Goal: Communication & Community: Answer question/provide support

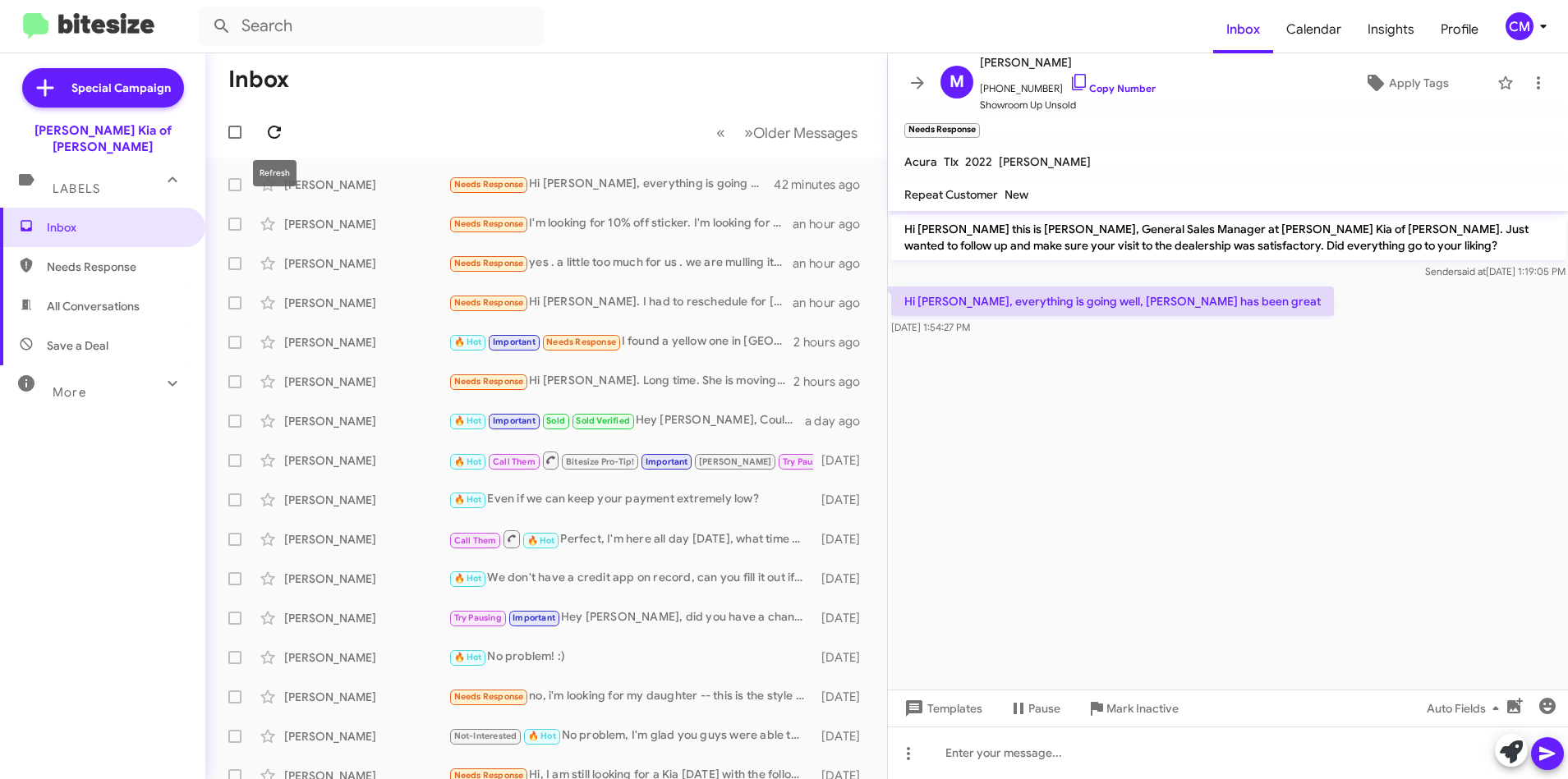
click at [276, 137] on icon at bounding box center [274, 132] width 14 height 14
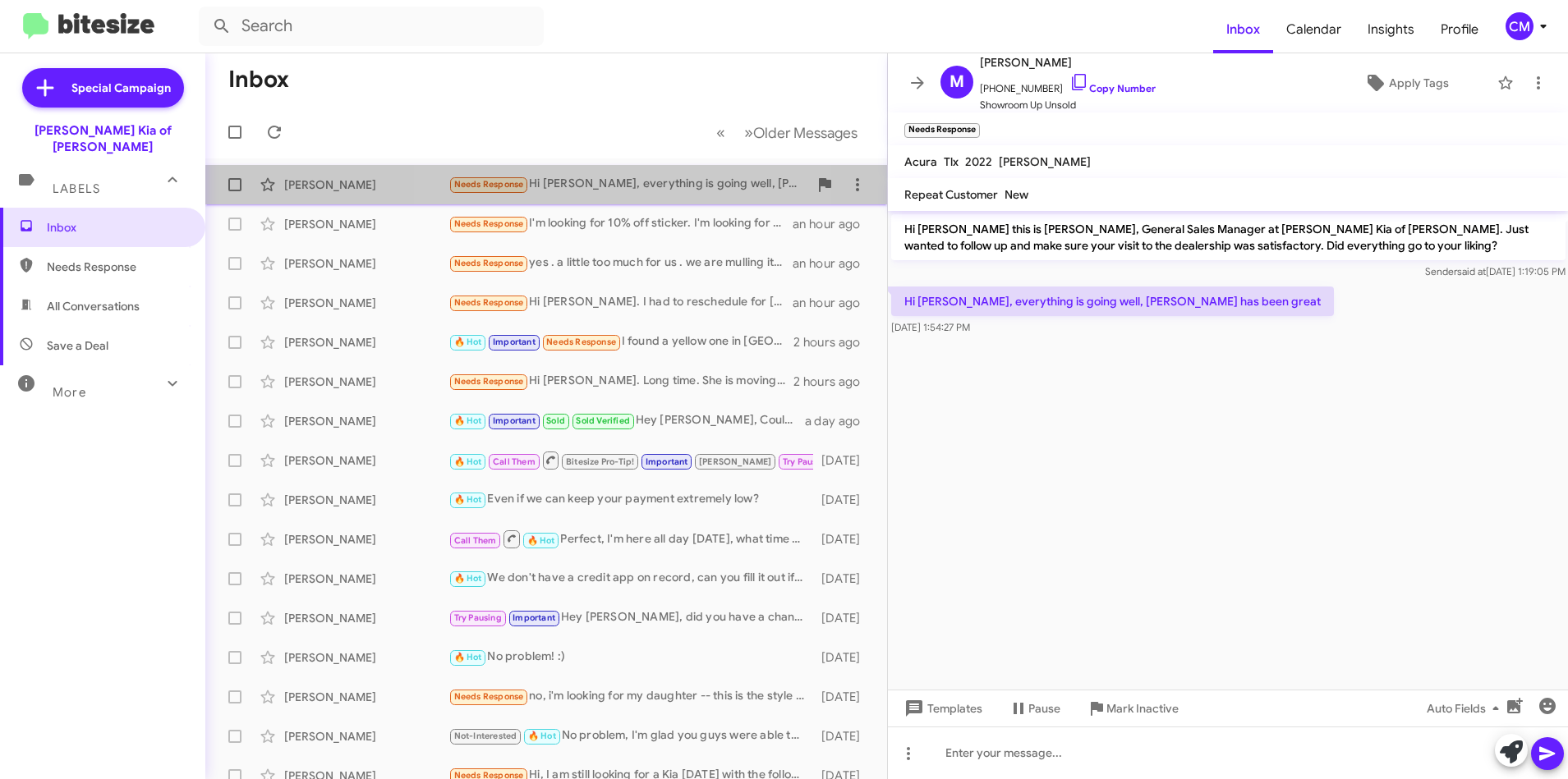
click at [579, 189] on div "Needs Response Hi [PERSON_NAME], everything is going well, [PERSON_NAME] has be…" at bounding box center [628, 184] width 360 height 19
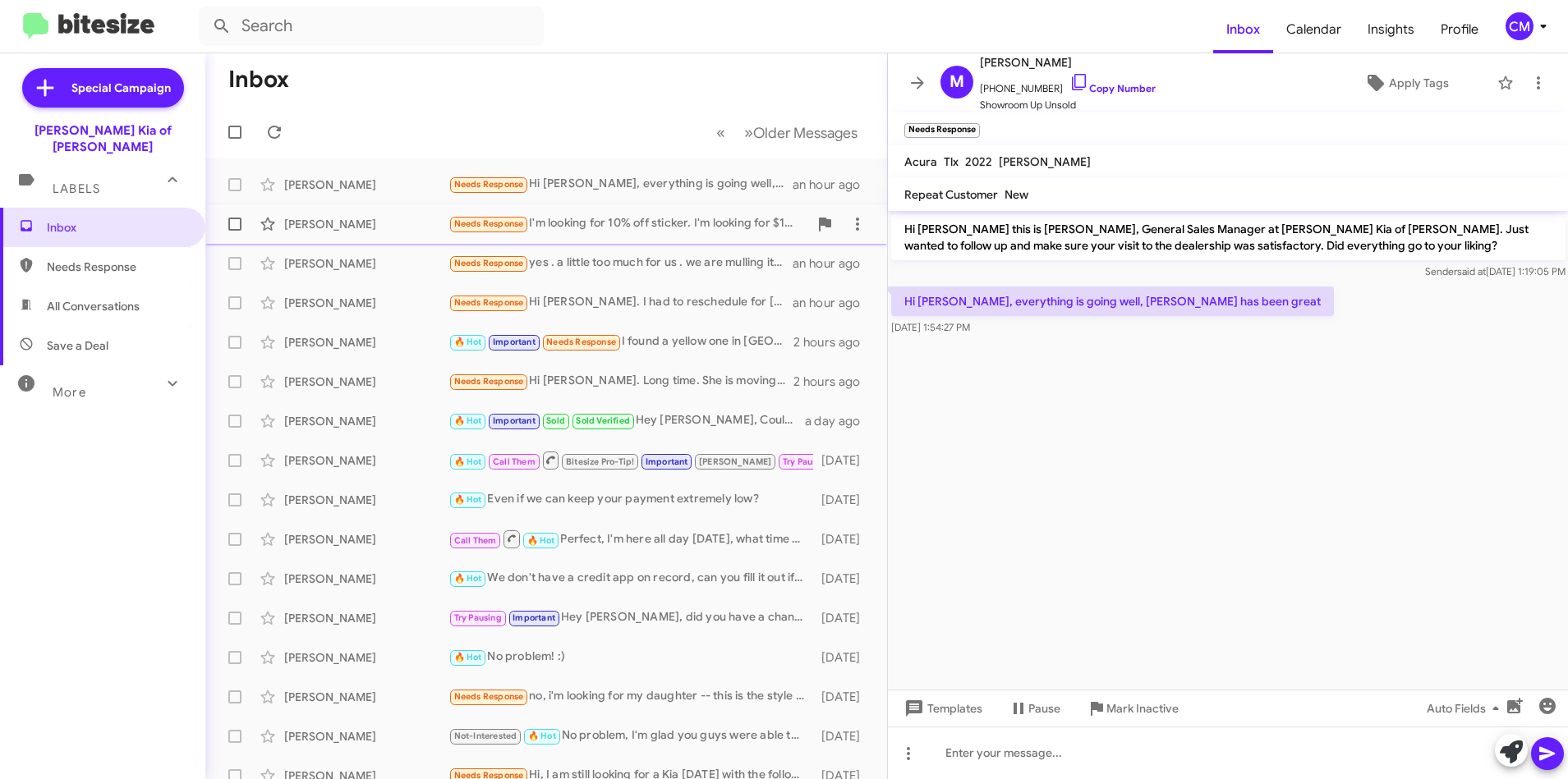
click at [591, 218] on div "Needs Response I'm looking for 10% off sticker. I'm looking for $15,000 trade-i…" at bounding box center [628, 224] width 360 height 19
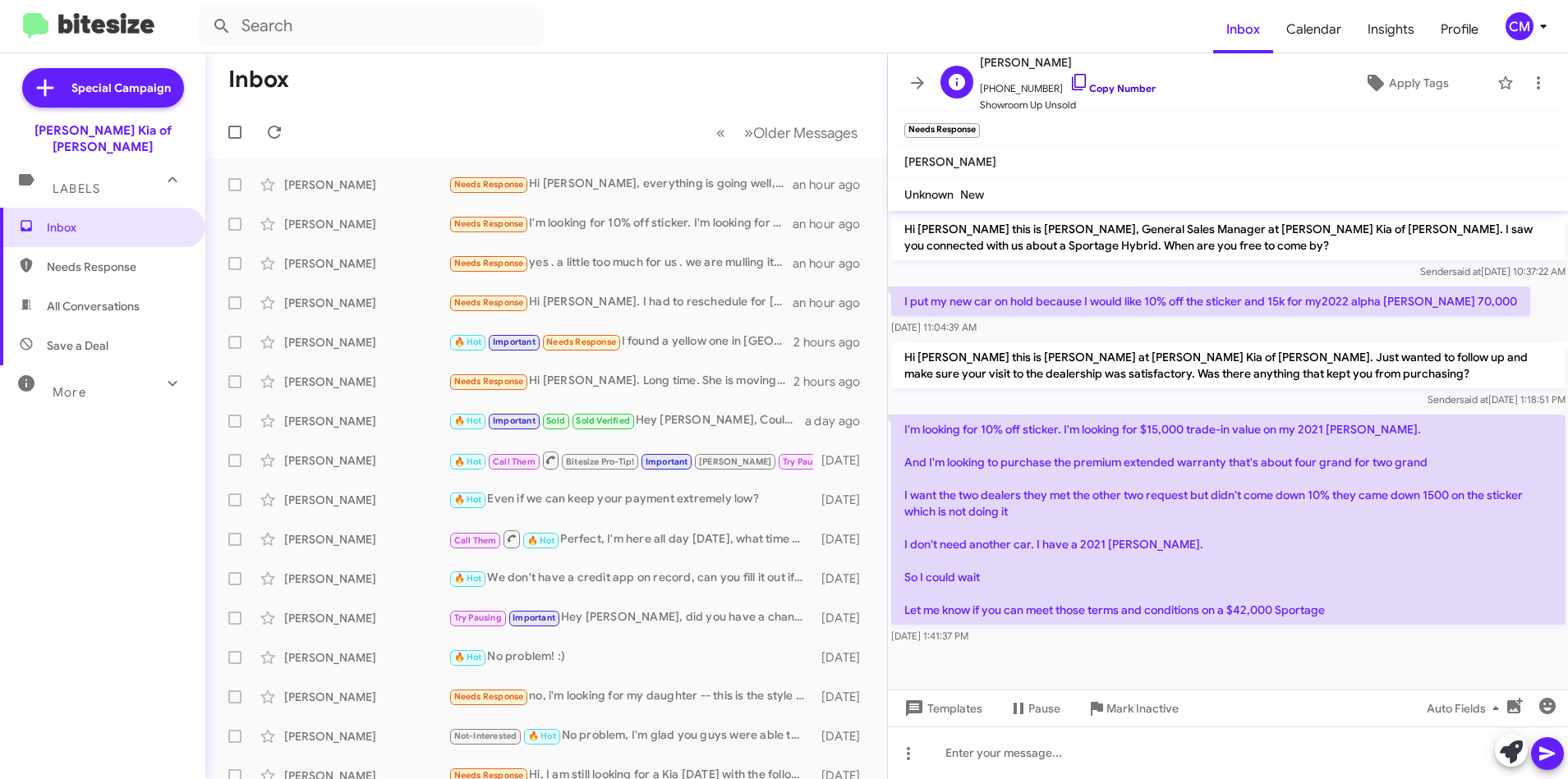
click at [1070, 85] on icon at bounding box center [1079, 82] width 20 height 20
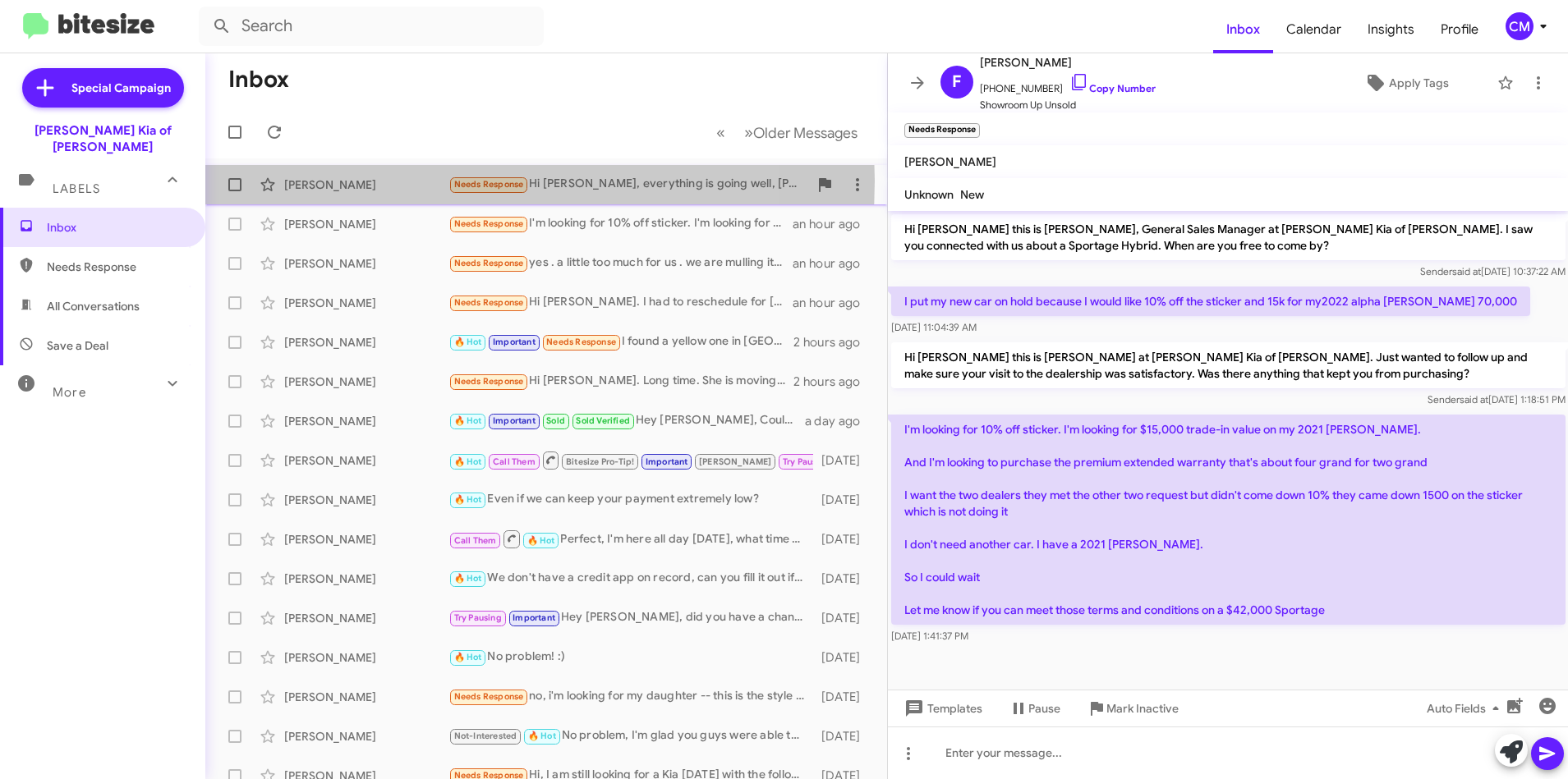
click at [409, 180] on div "[PERSON_NAME]" at bounding box center [366, 185] width 164 height 16
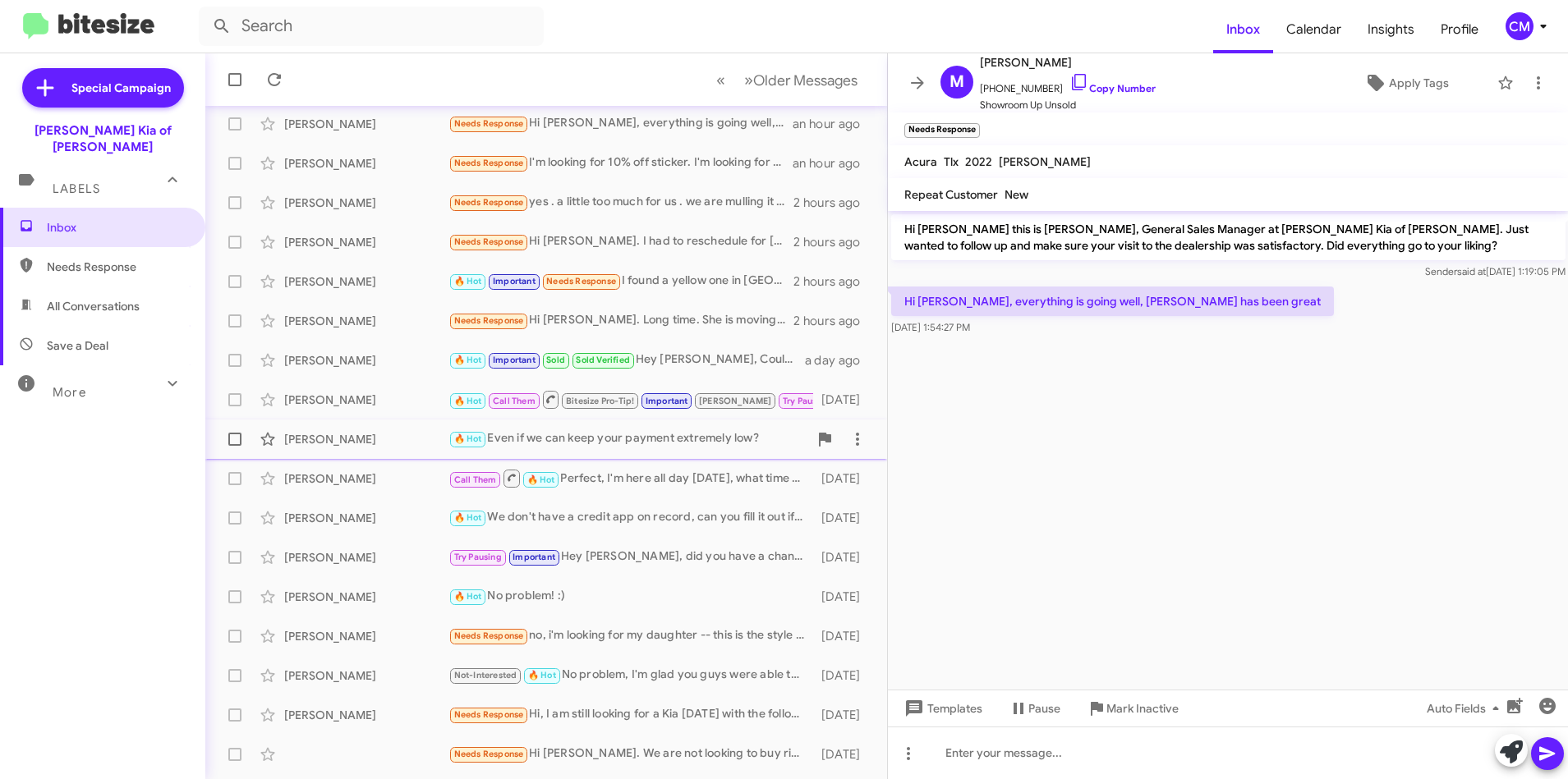
scroll to position [164, 0]
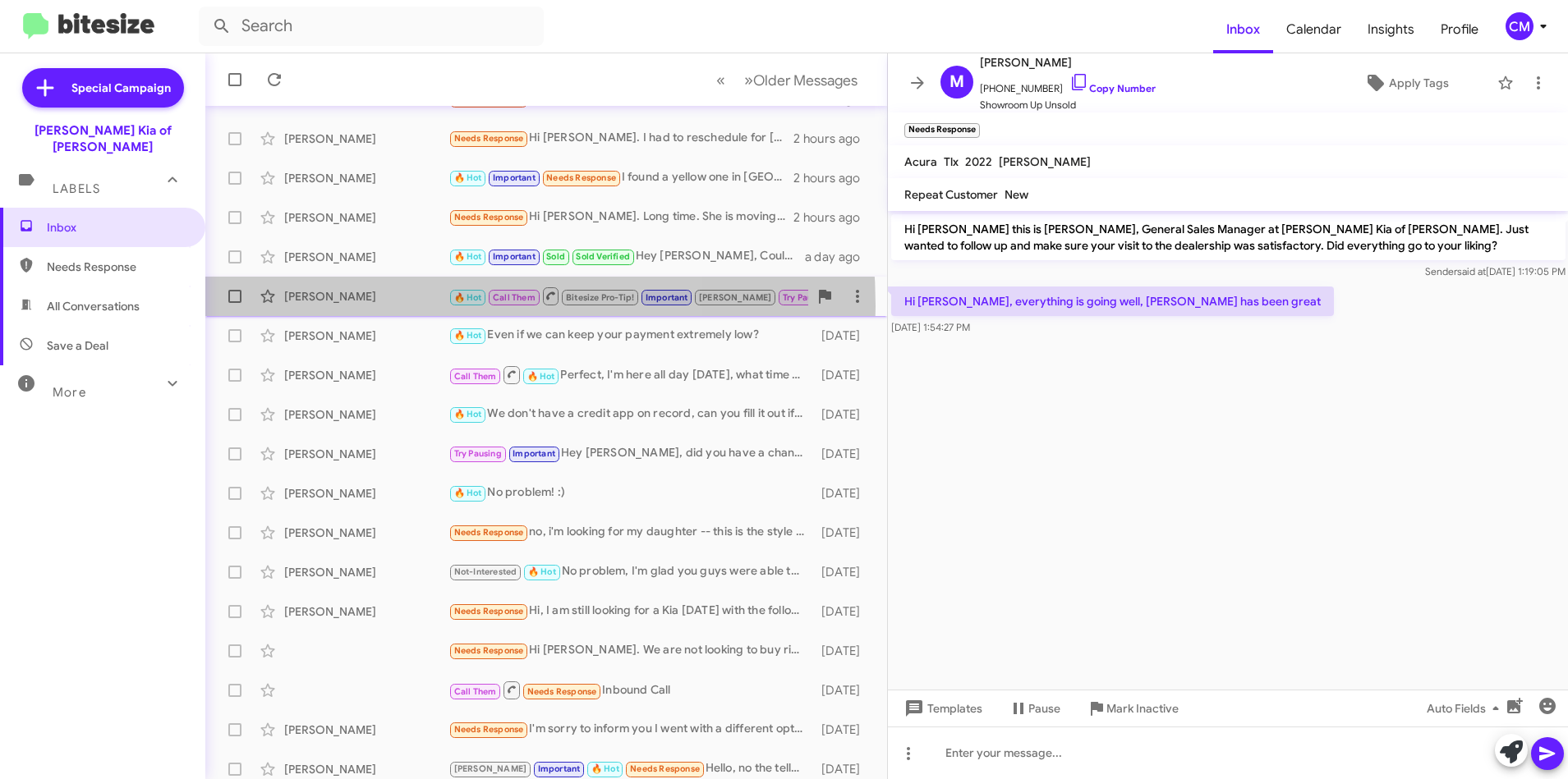
click at [372, 306] on div "[PERSON_NAME] 🔥 Hot Call Them Bitesize Pro-Tip! Important [PERSON_NAME] Try Pau…" at bounding box center [546, 296] width 655 height 33
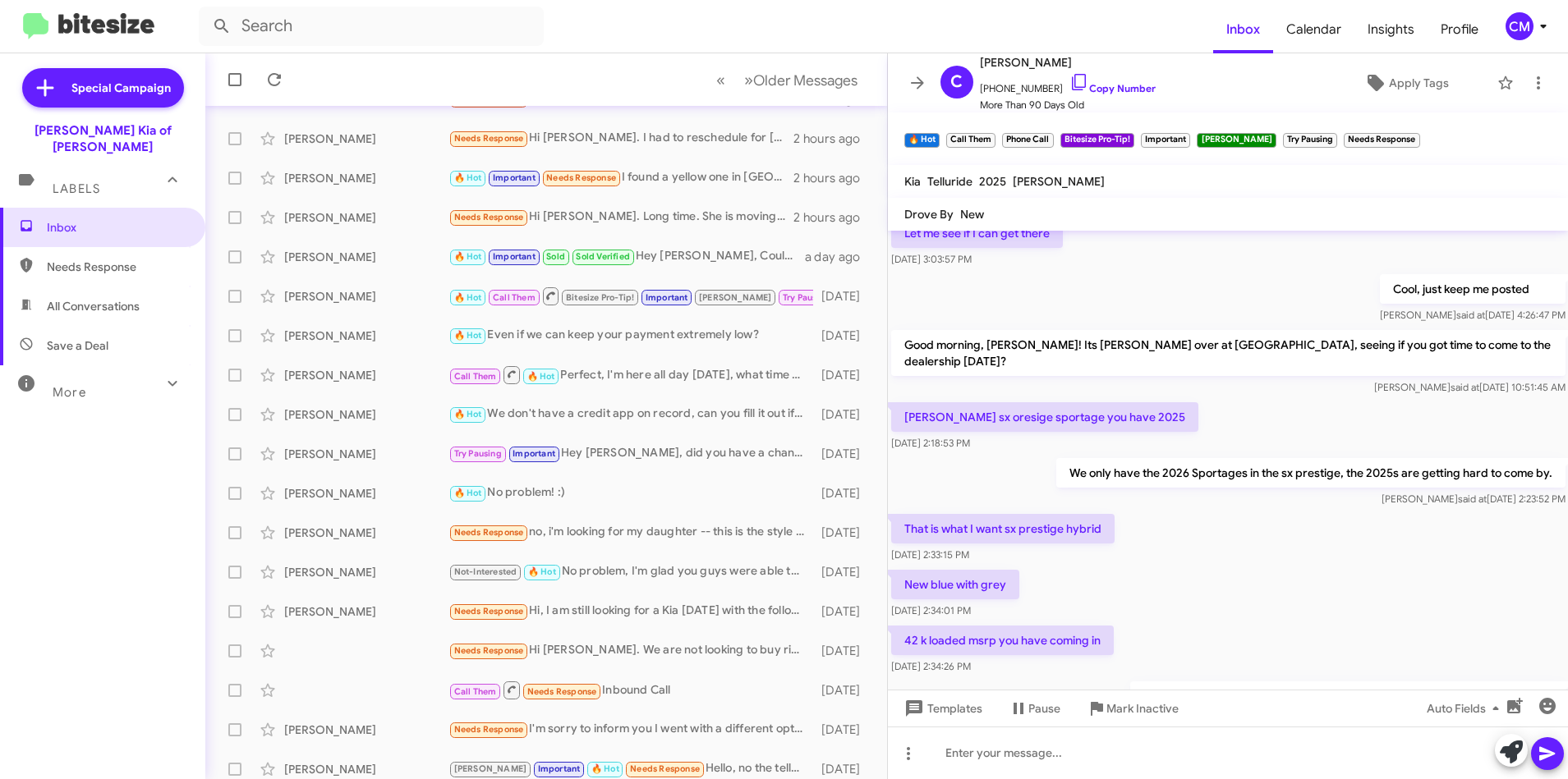
scroll to position [738, 0]
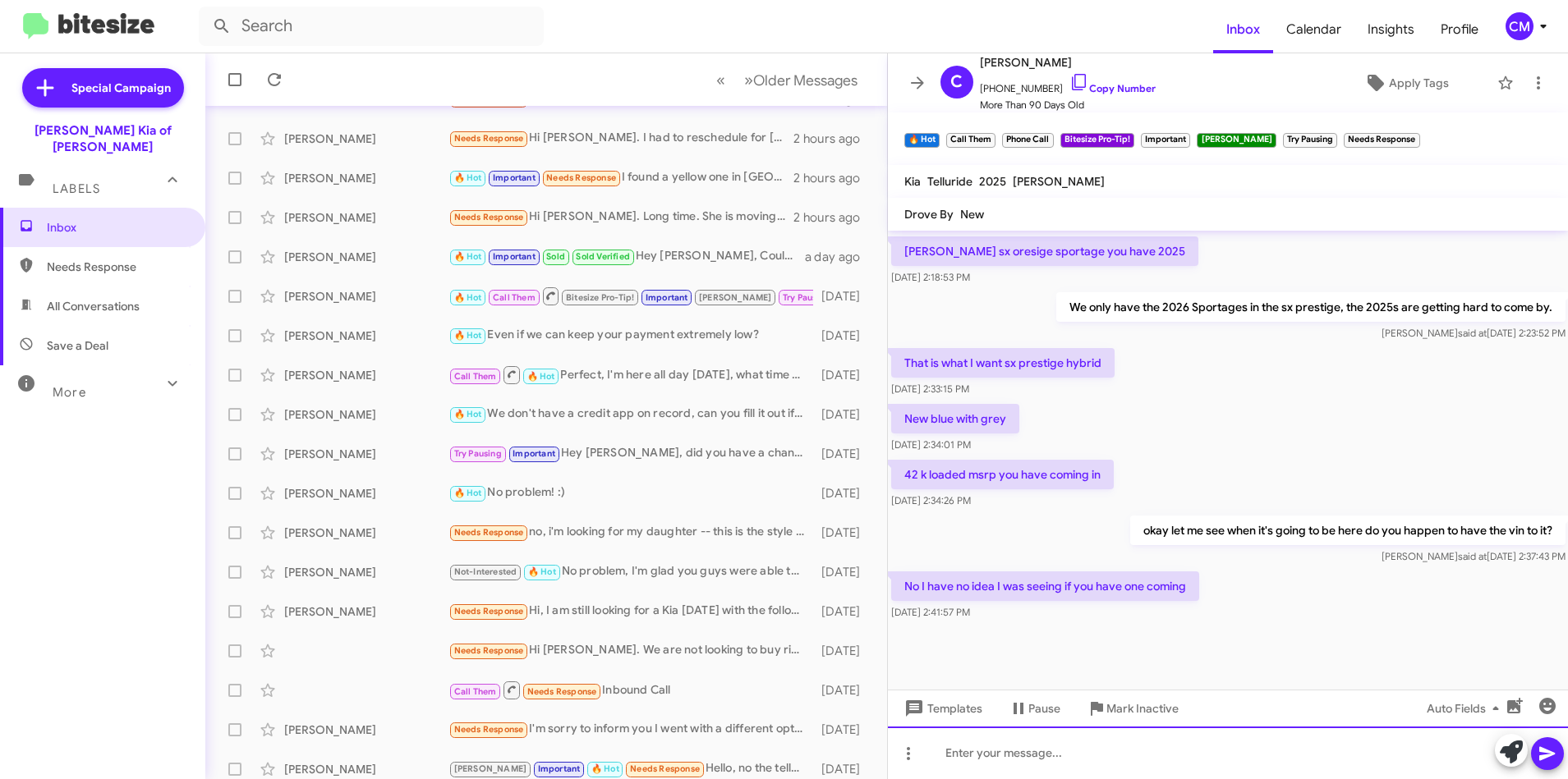
click at [1006, 763] on div at bounding box center [1228, 753] width 681 height 53
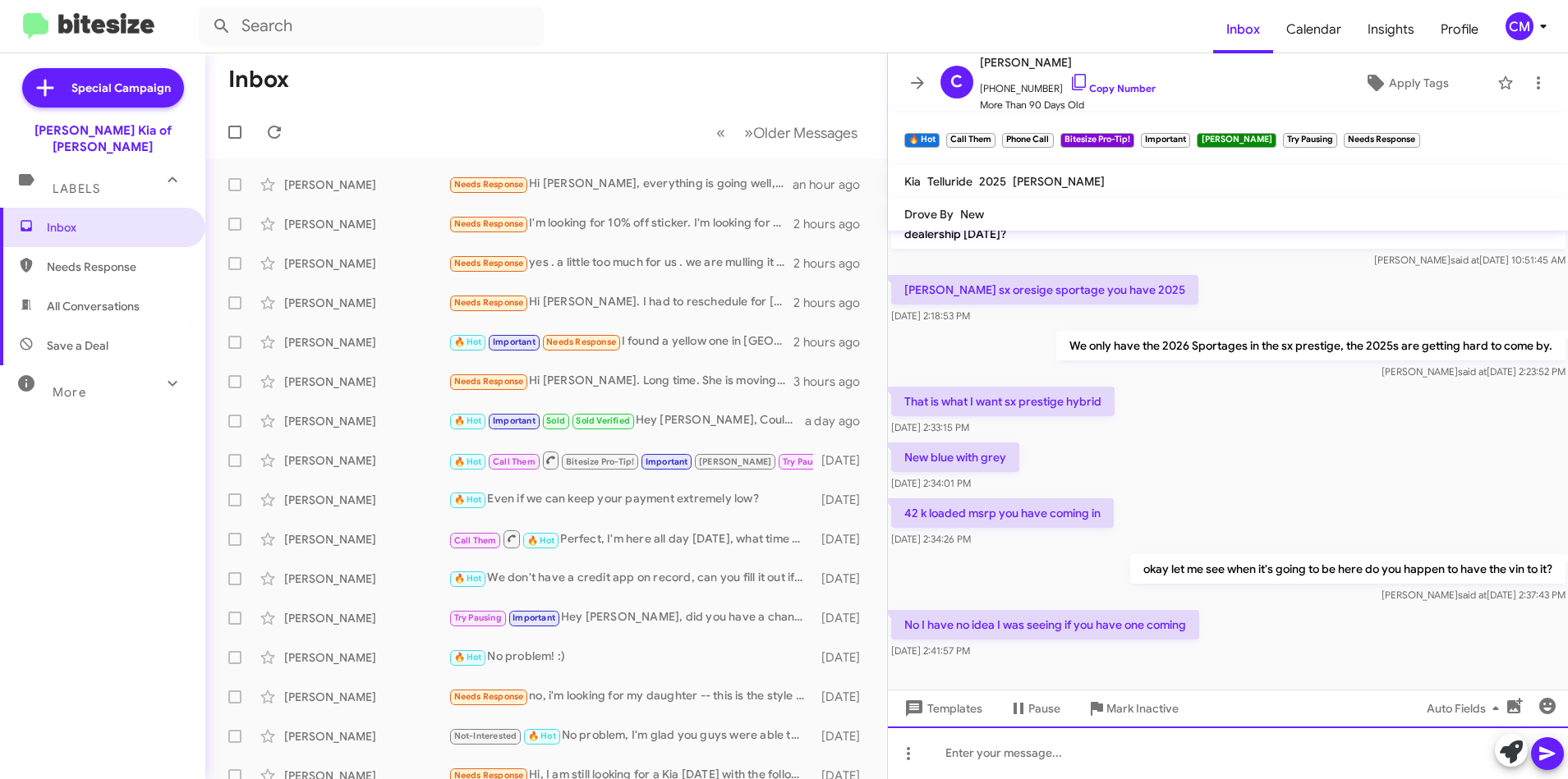
scroll to position [1902, 0]
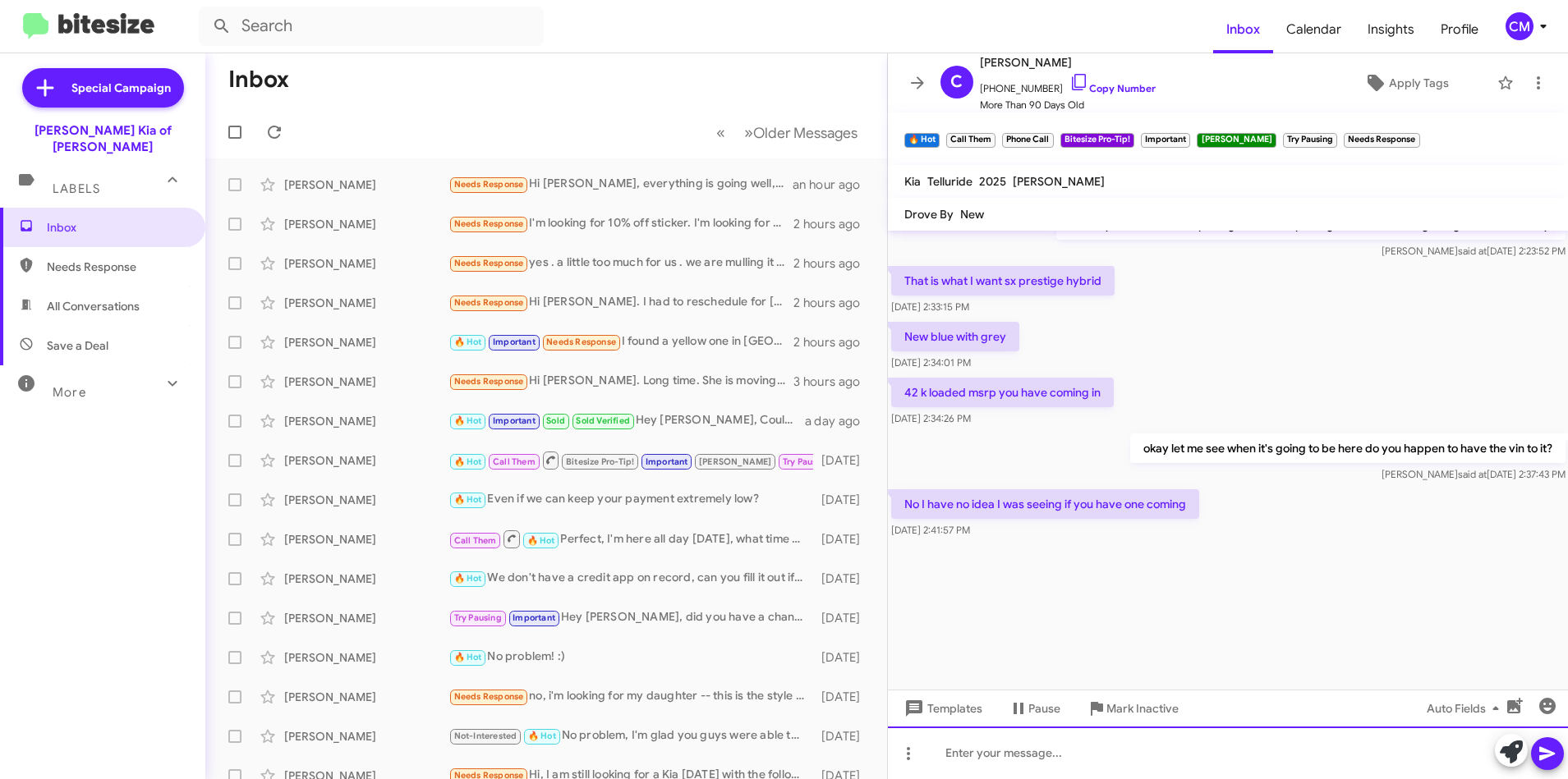
drag, startPoint x: 1178, startPoint y: 750, endPoint x: 1180, endPoint y: 741, distance: 9.2
click at [1179, 745] on div at bounding box center [1228, 753] width 681 height 53
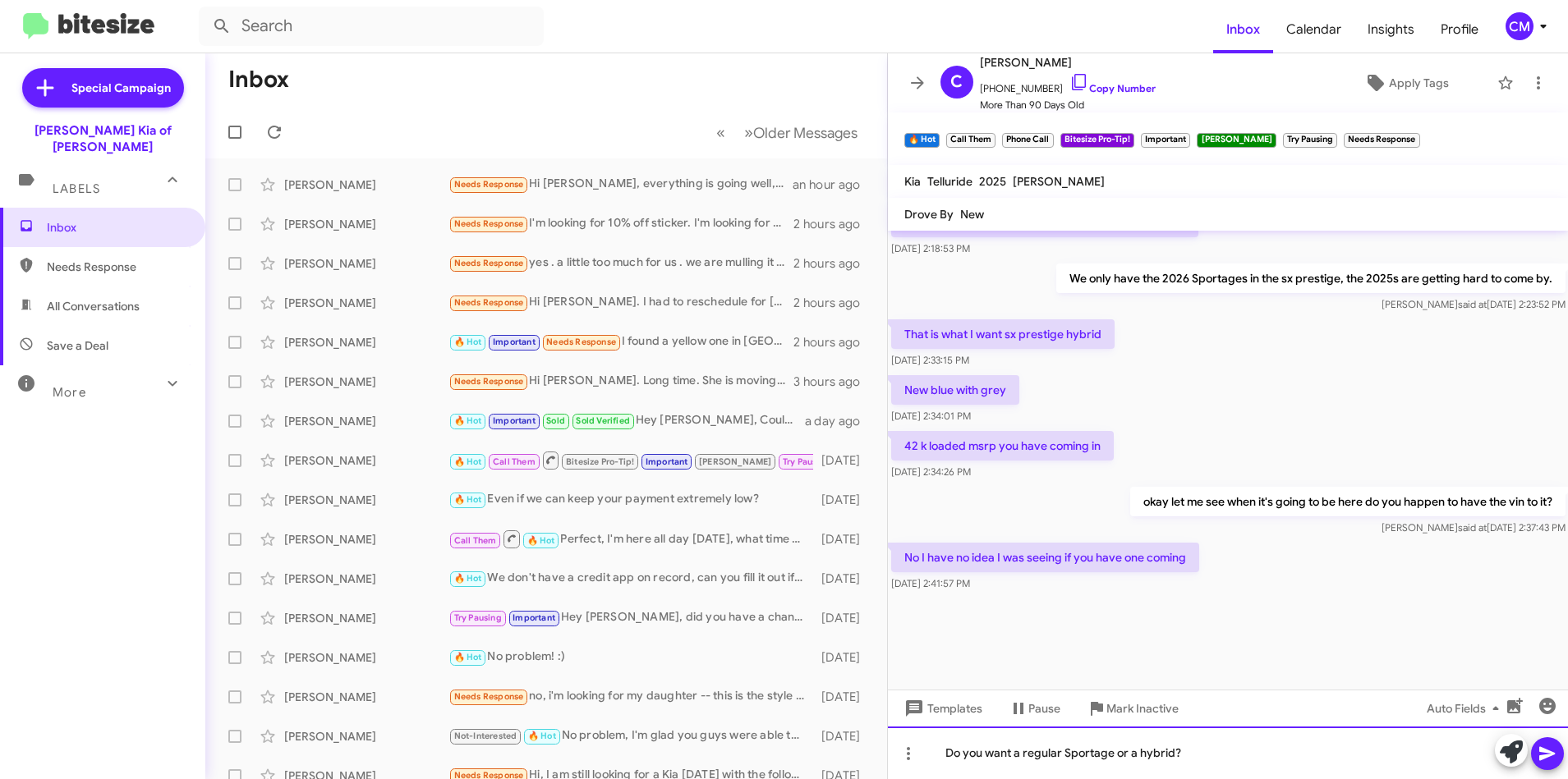
scroll to position [1820, 0]
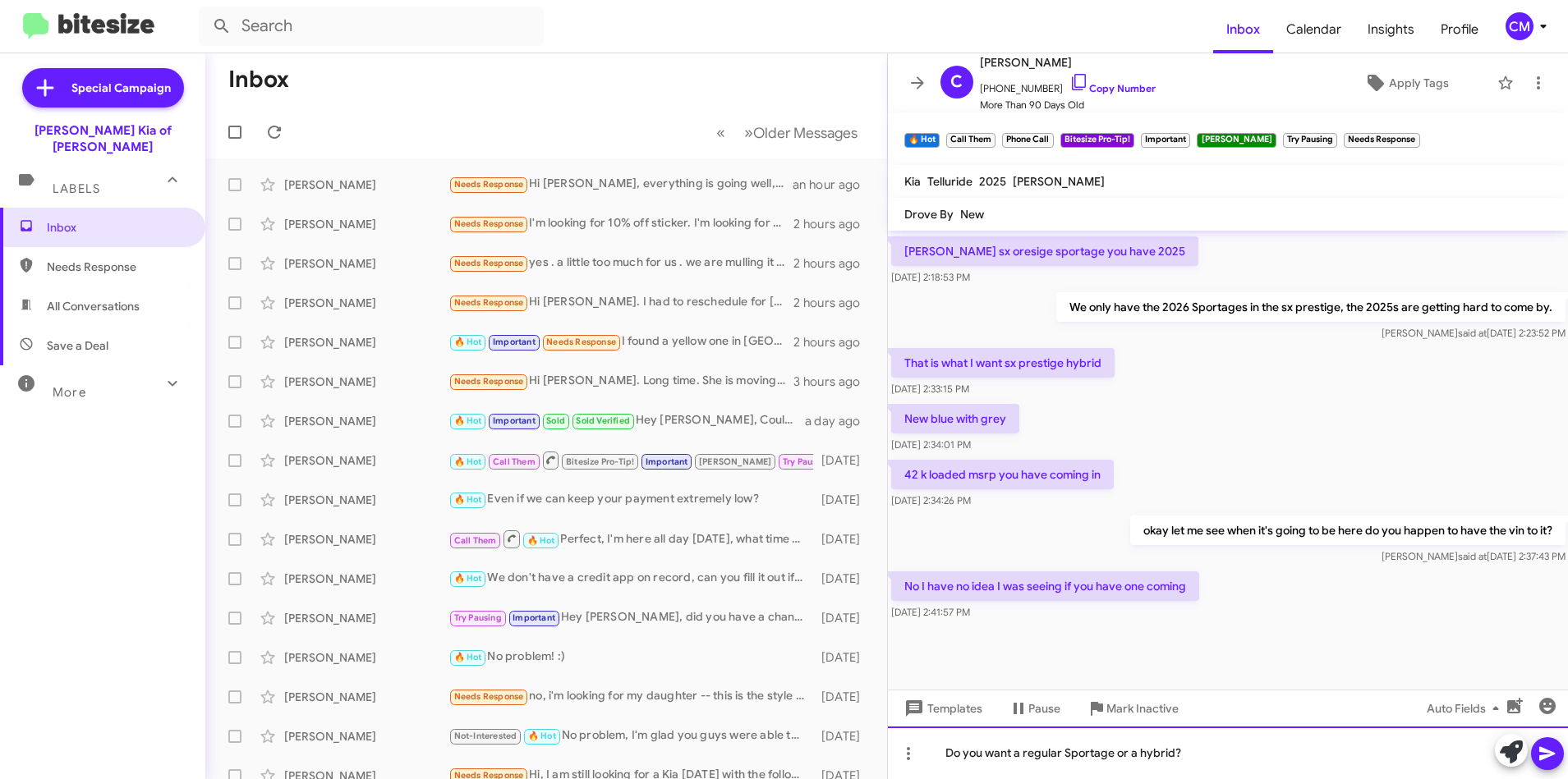
click at [1139, 755] on div "Do you want a regular Sportage or a hybrid?" at bounding box center [1228, 753] width 681 height 53
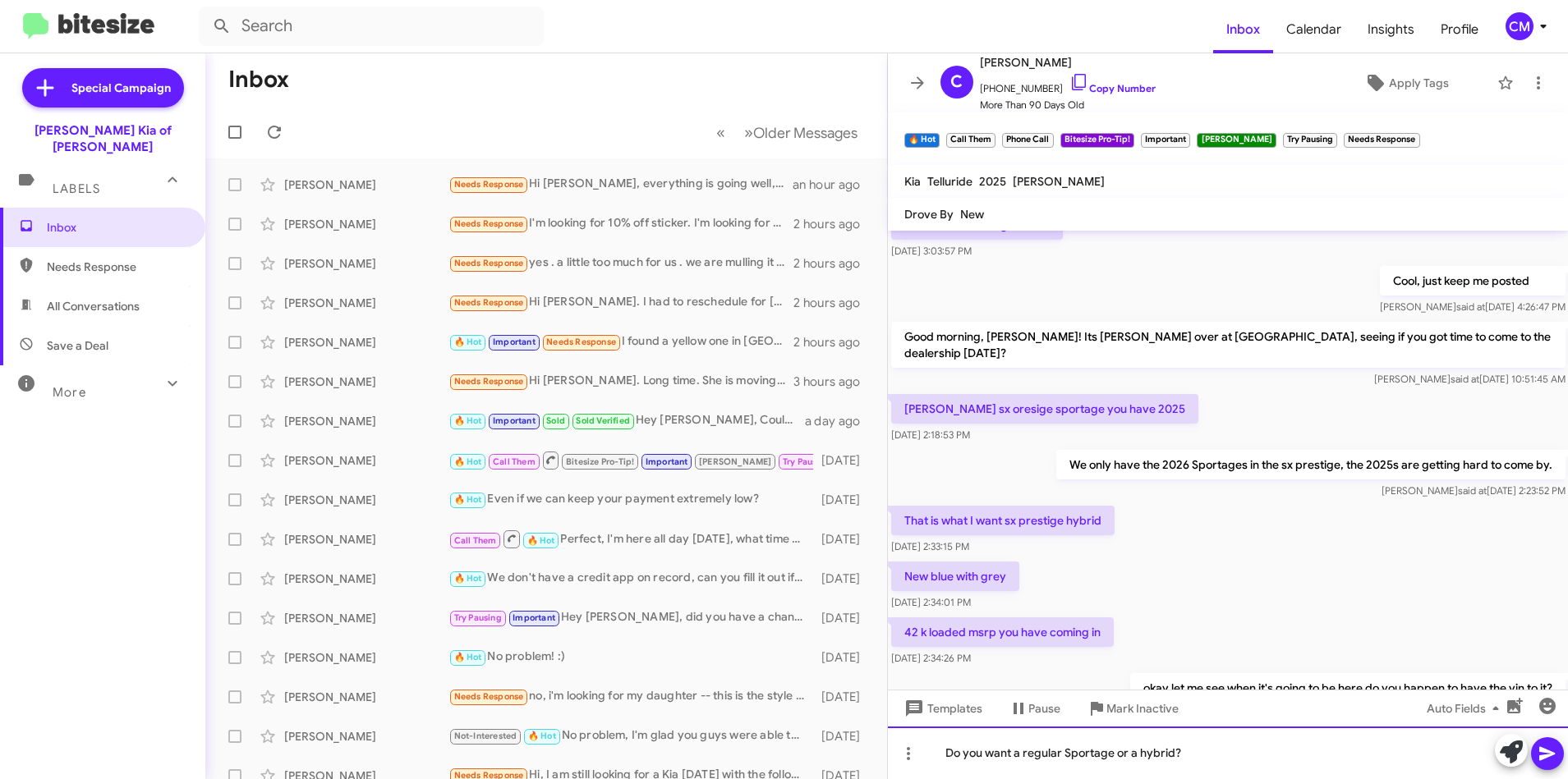
scroll to position [1656, 0]
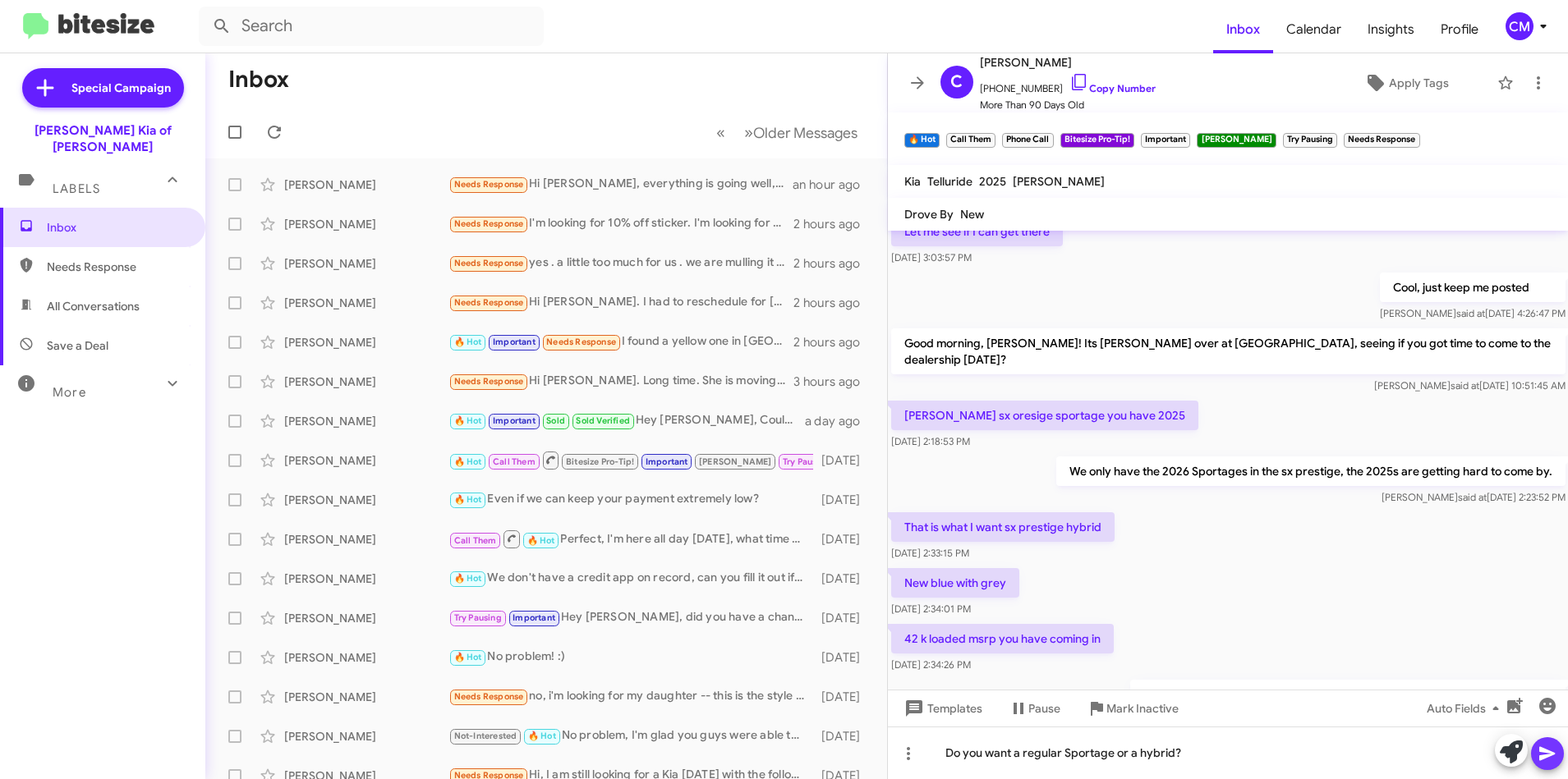
click at [1541, 755] on icon at bounding box center [1547, 754] width 15 height 14
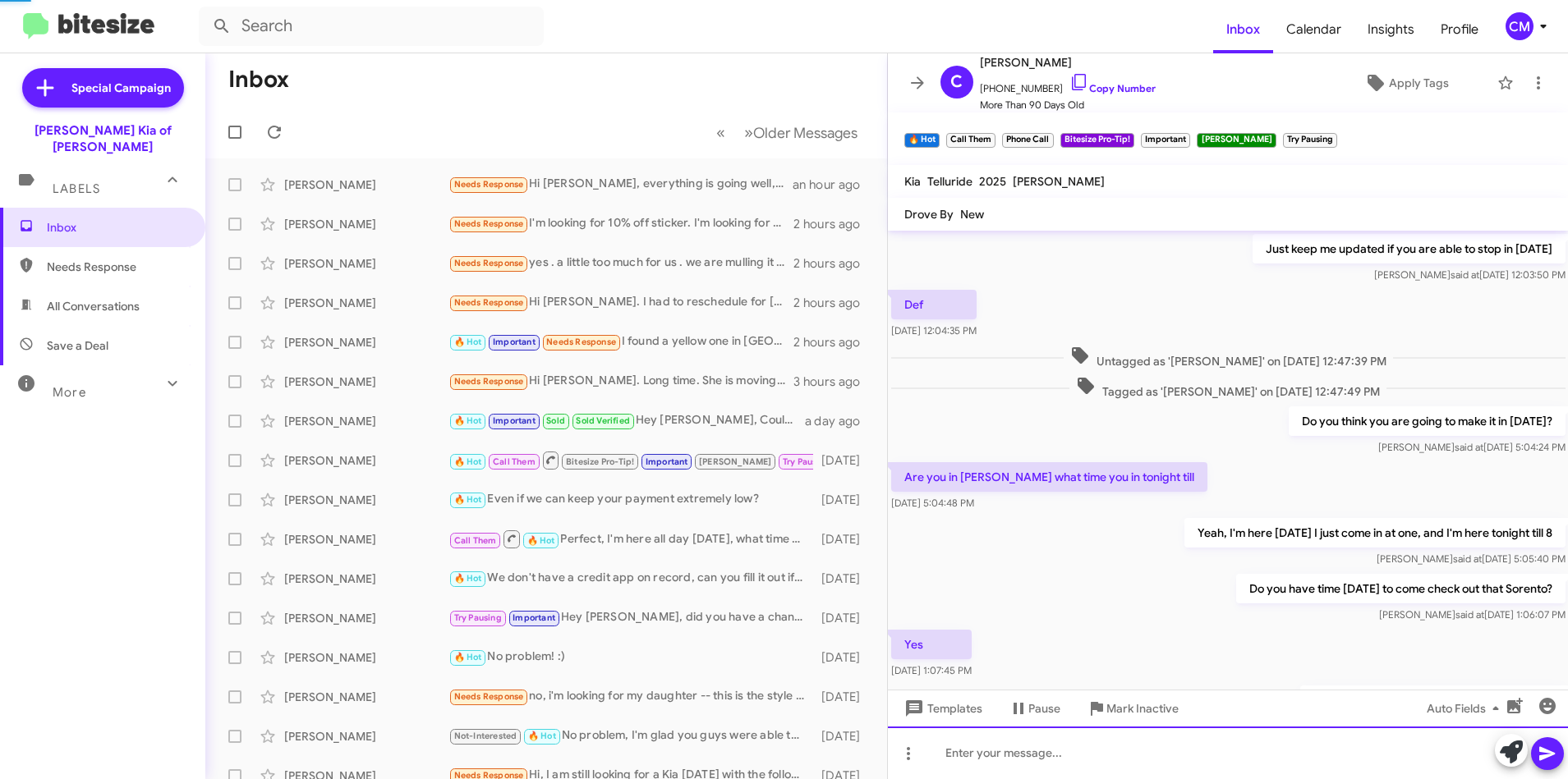
scroll to position [82, 0]
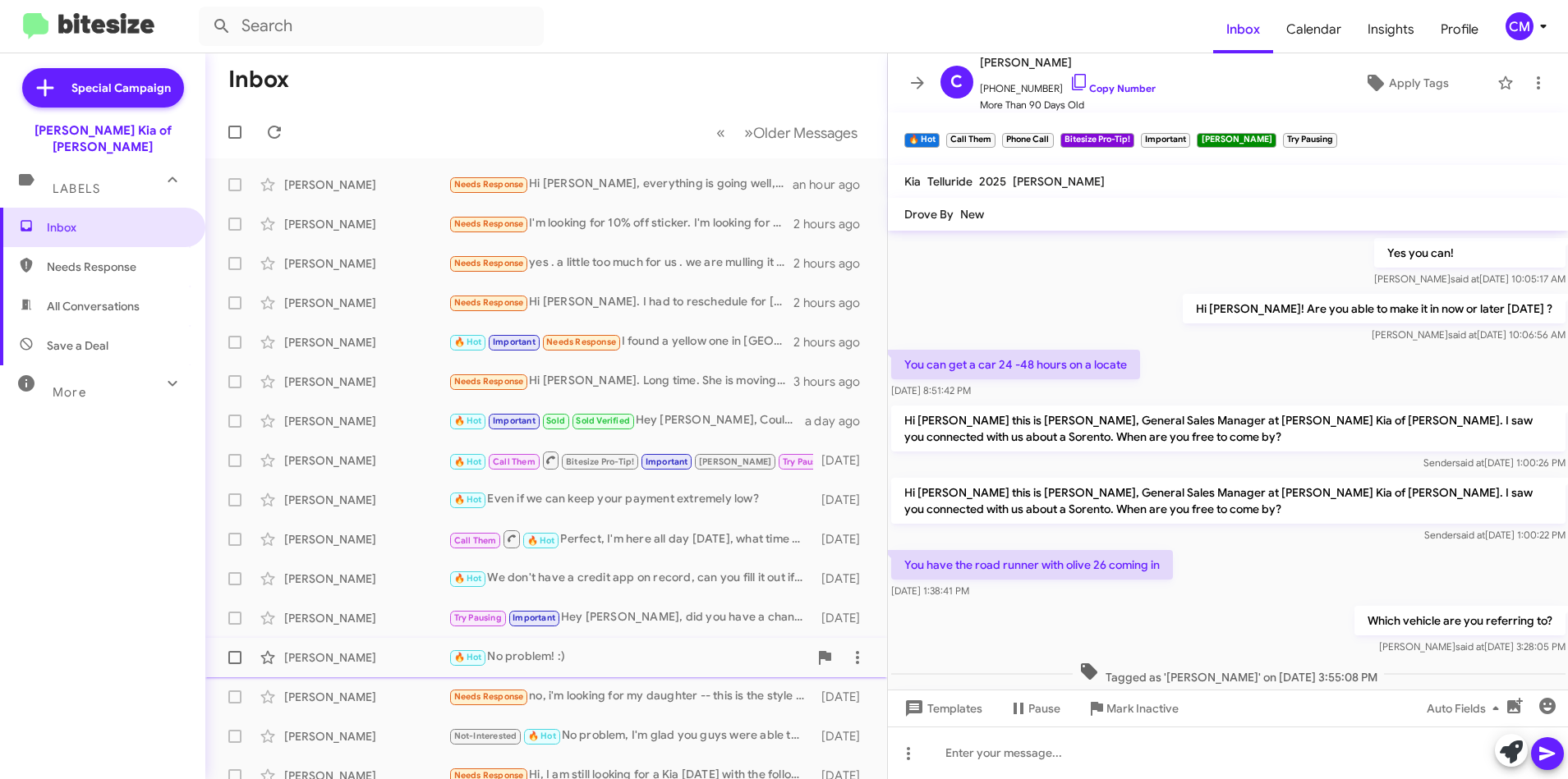
click at [552, 660] on div "🔥 Hot No problem! :)" at bounding box center [628, 657] width 360 height 19
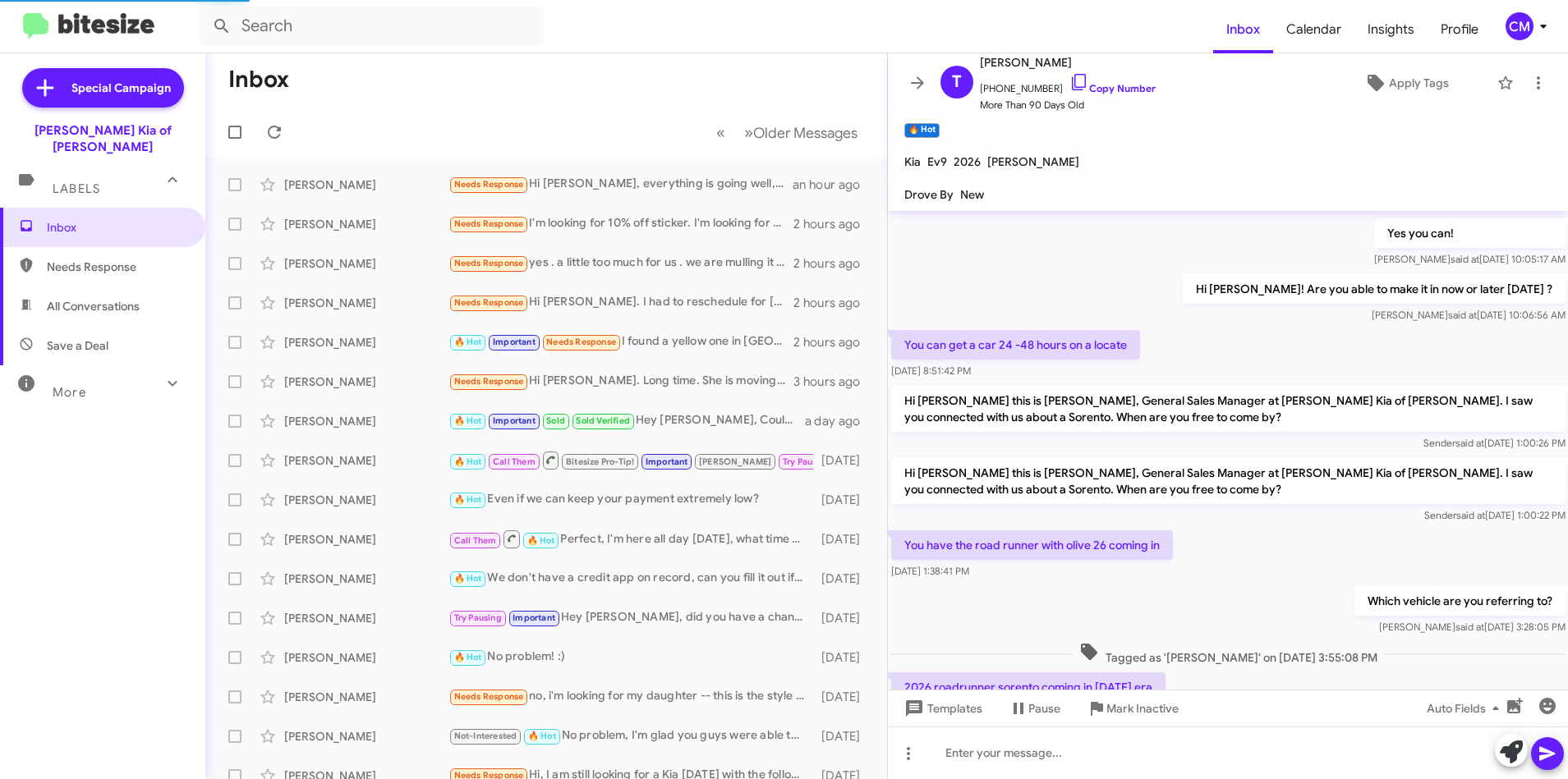
scroll to position [143, 0]
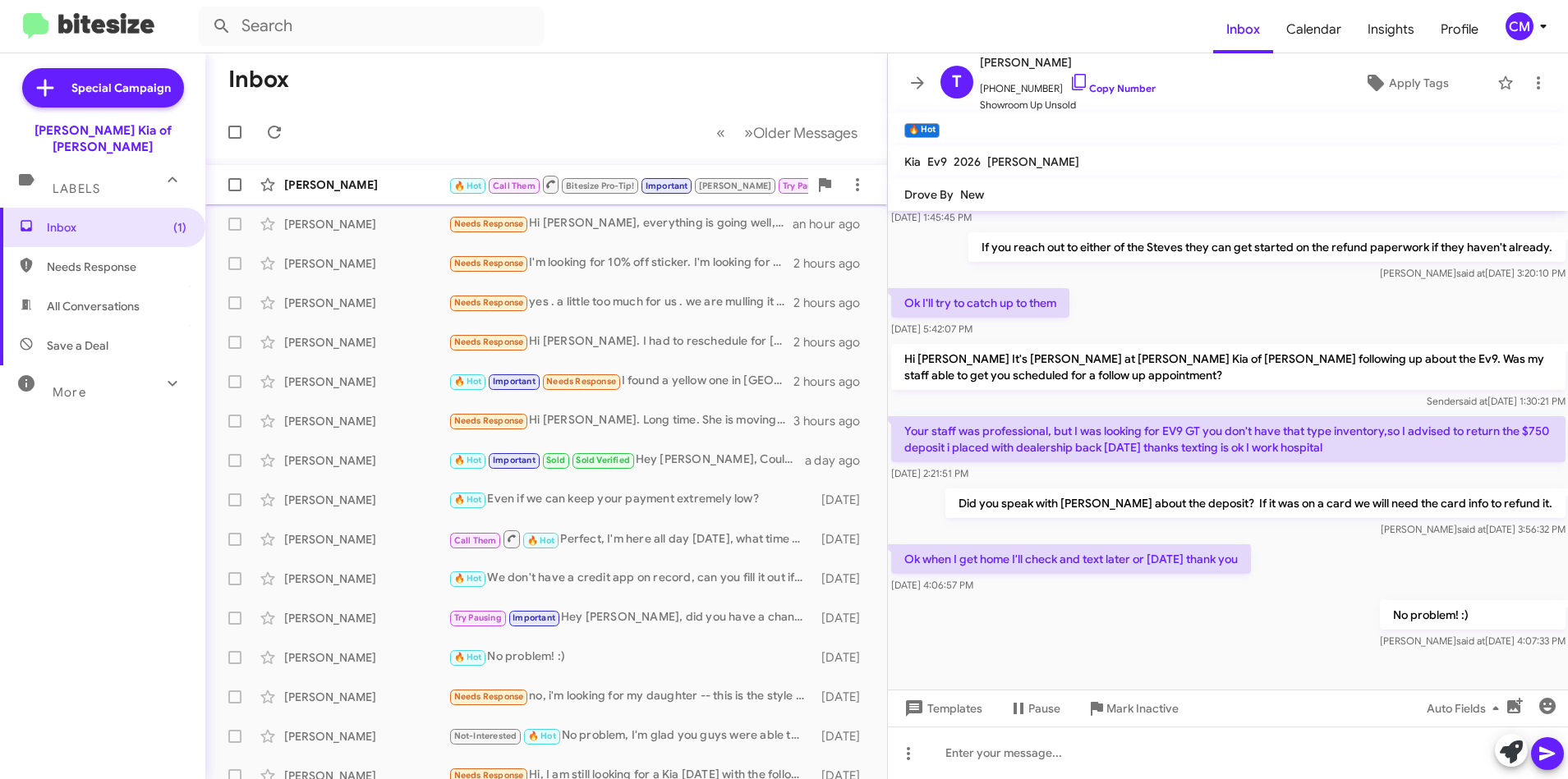
click at [411, 191] on div "[PERSON_NAME]" at bounding box center [366, 185] width 164 height 16
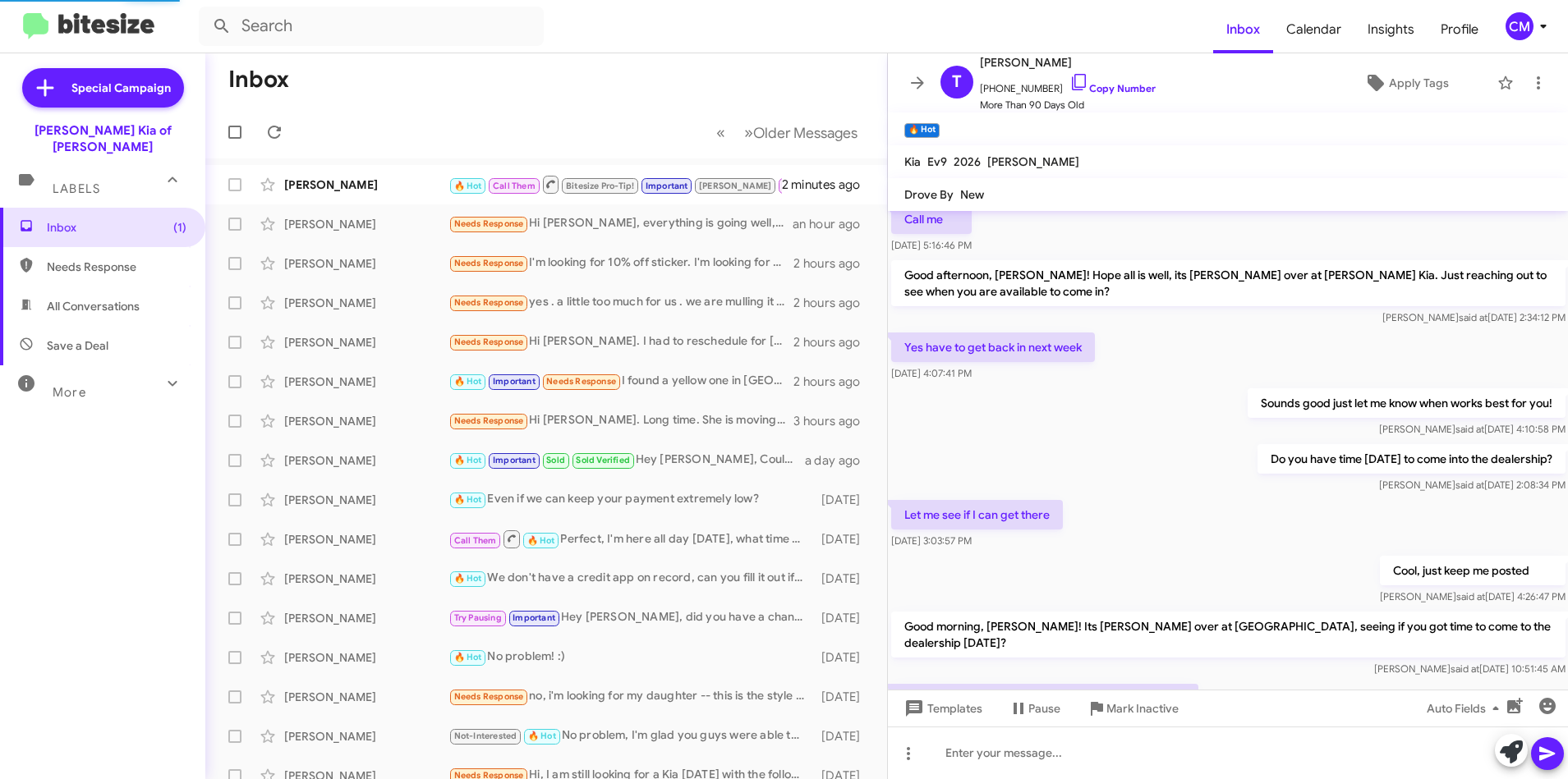
scroll to position [702, 0]
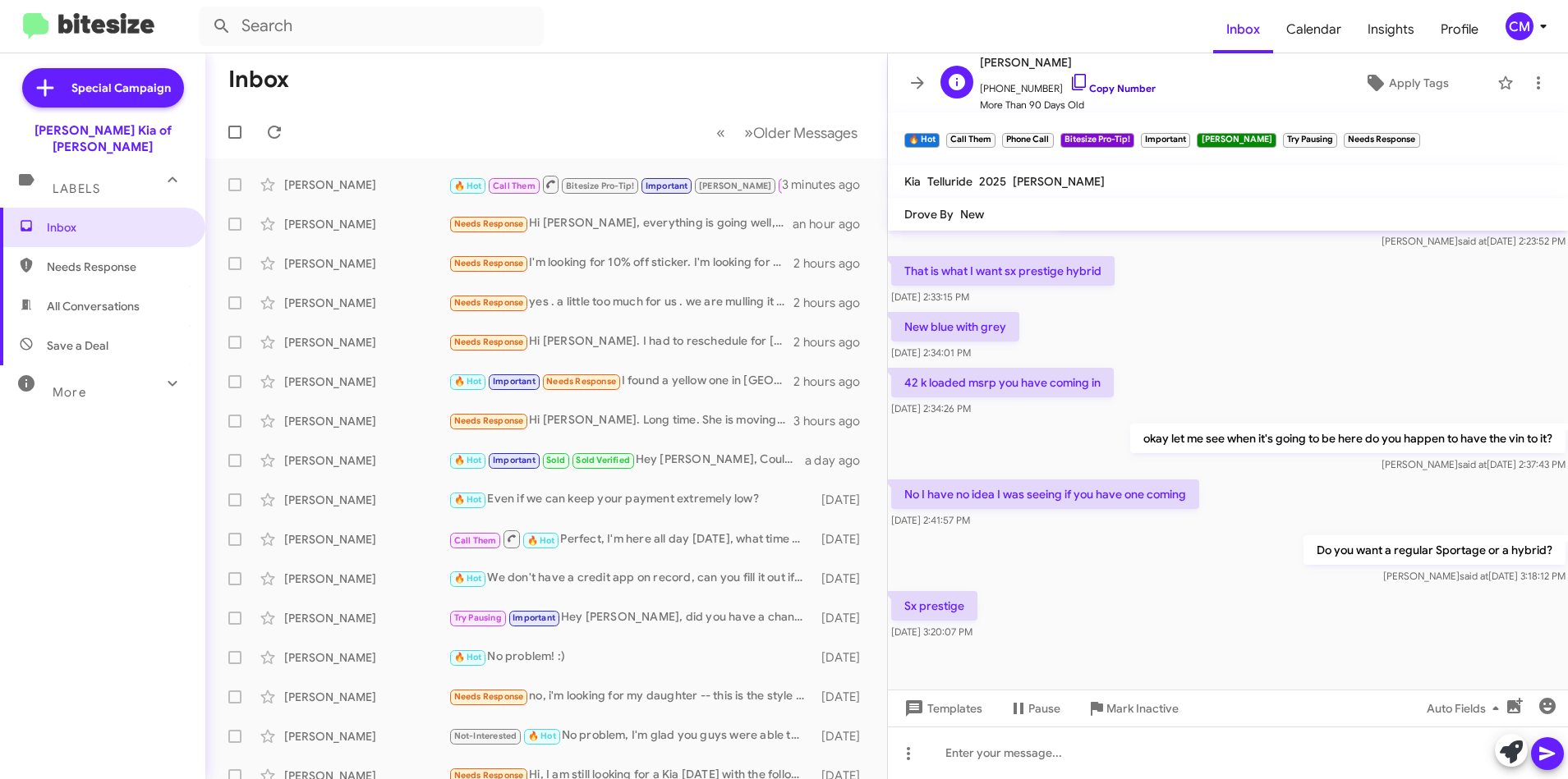
click at [1070, 83] on icon at bounding box center [1079, 82] width 20 height 20
click at [1072, 80] on icon at bounding box center [1079, 82] width 14 height 16
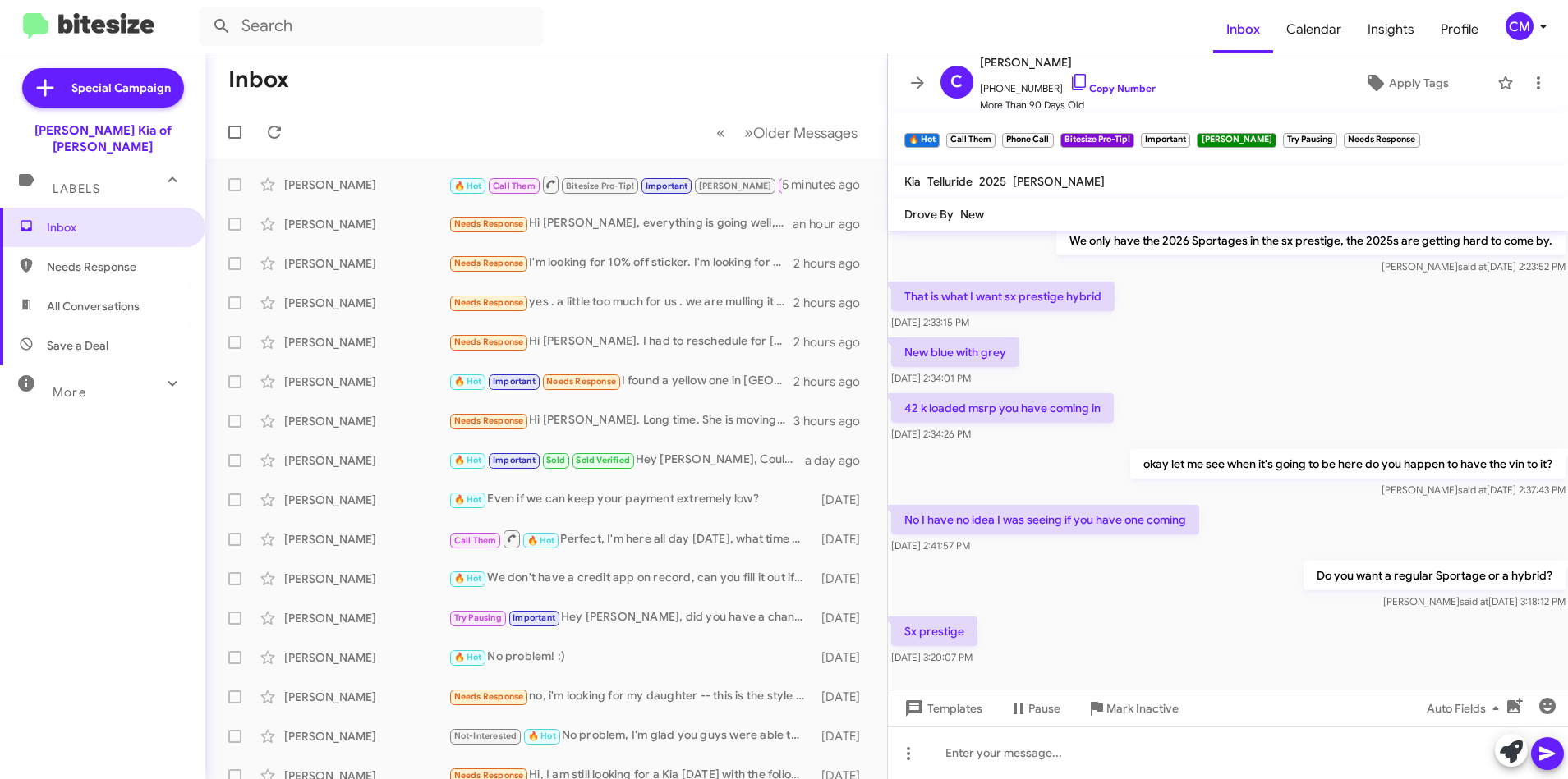
scroll to position [722, 0]
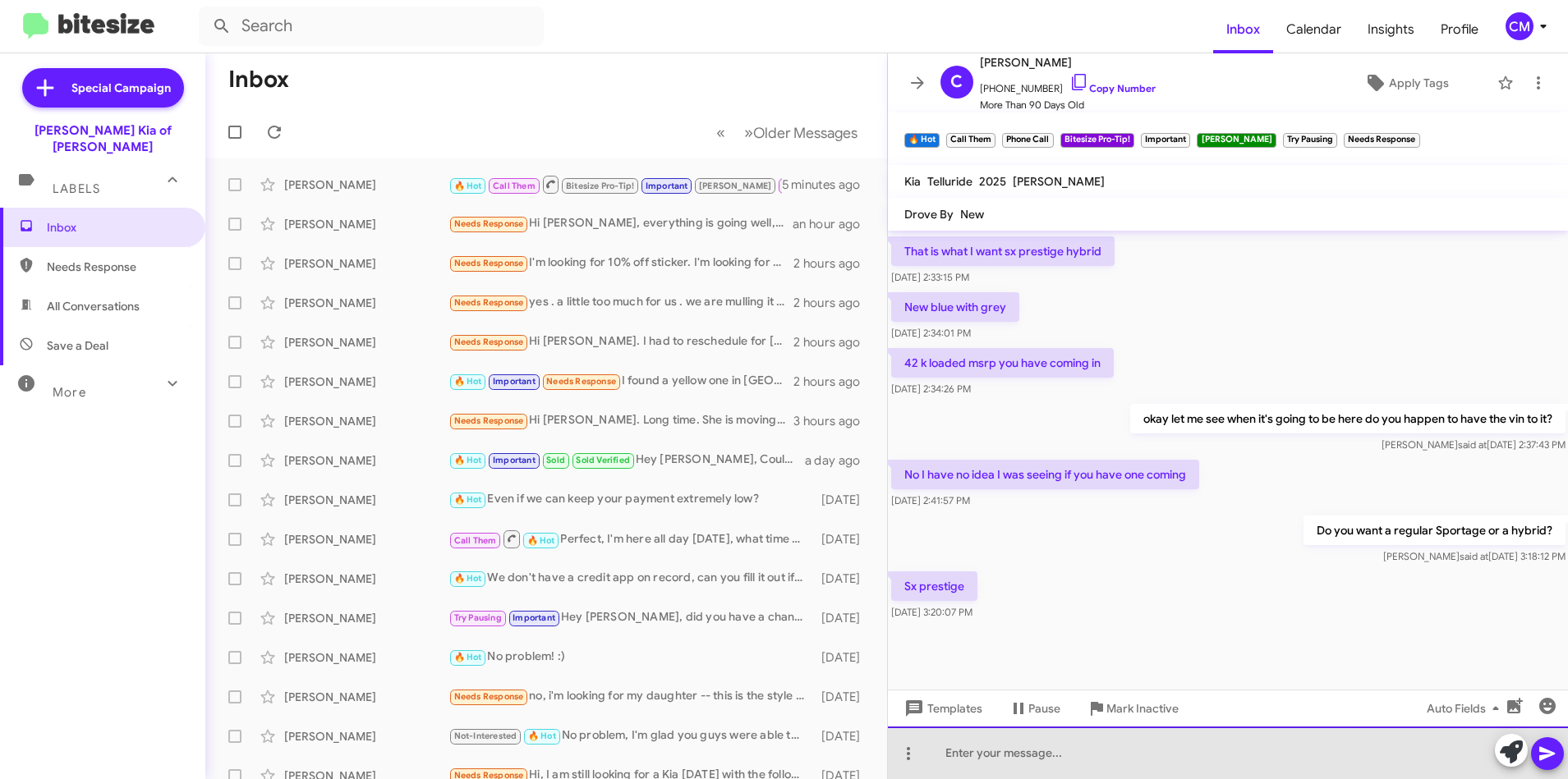
click at [1041, 754] on div at bounding box center [1228, 753] width 681 height 53
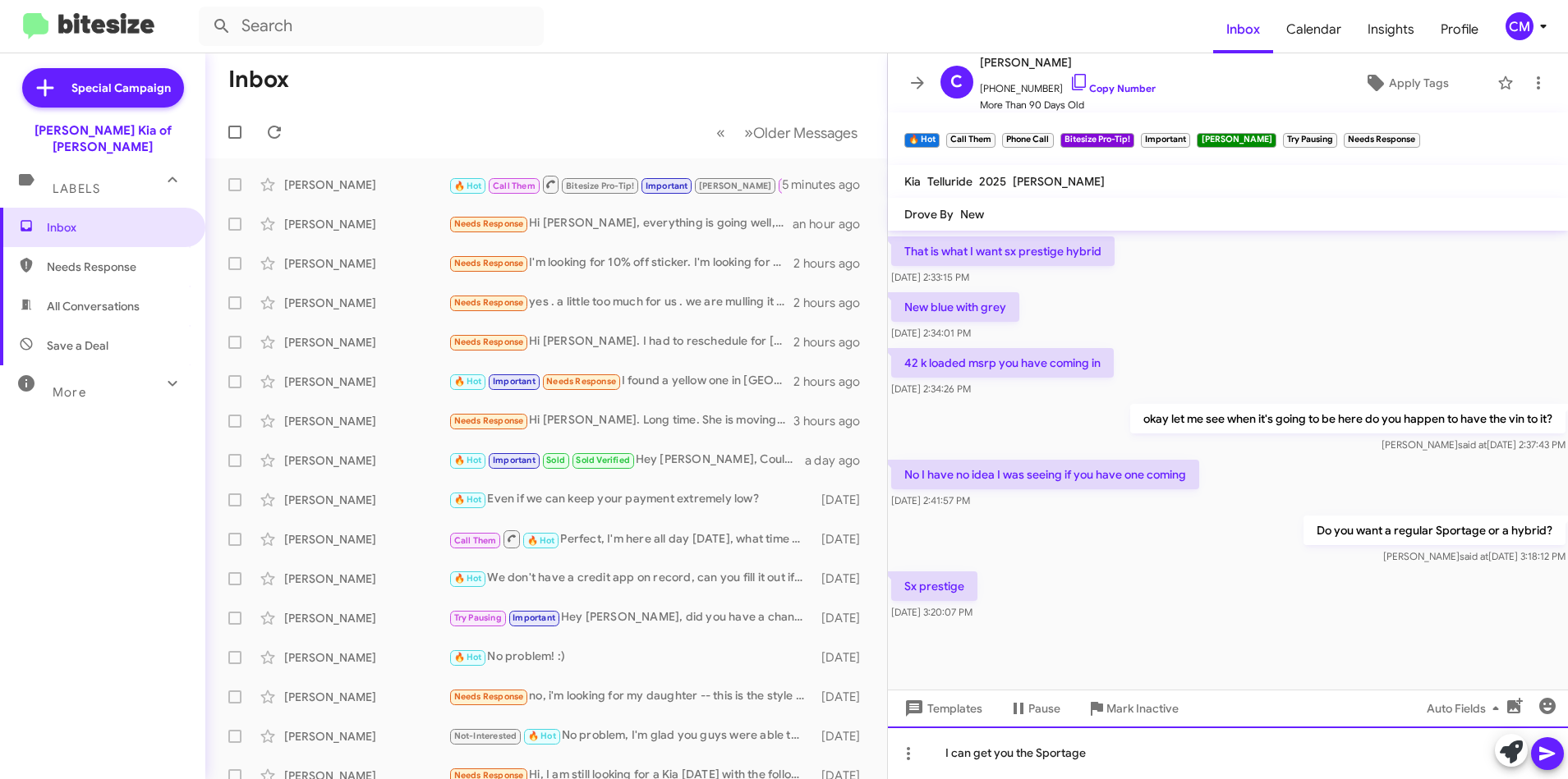
scroll to position [640, 0]
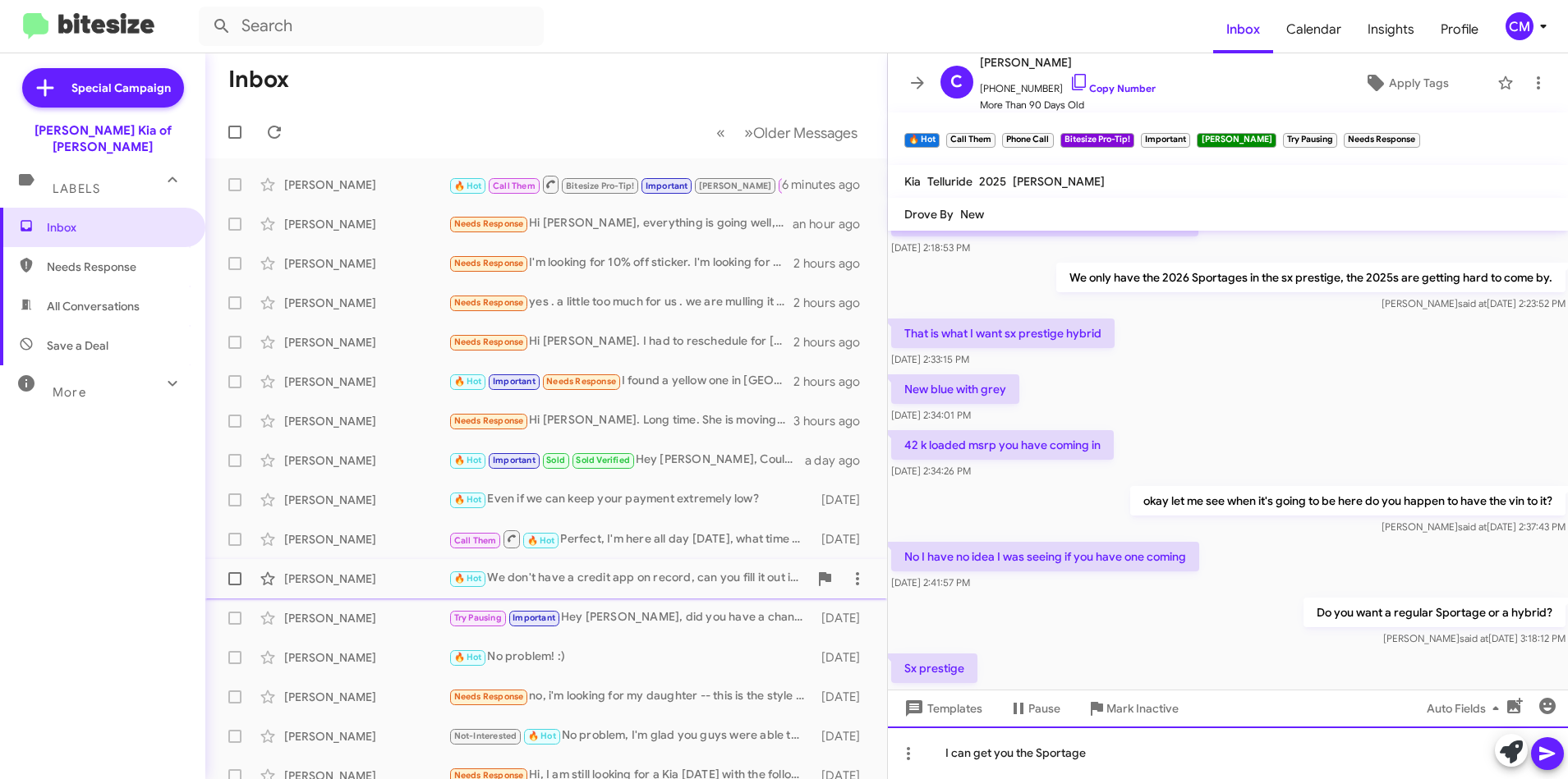
drag, startPoint x: 1147, startPoint y: 746, endPoint x: 247, endPoint y: 591, distance: 913.2
click at [247, 591] on div "Inbox « Previous » Next Older Messages [PERSON_NAME] 🔥 Hot Call Them Bitesize P…" at bounding box center [887, 416] width 1363 height 726
click at [1542, 747] on icon at bounding box center [1548, 754] width 20 height 20
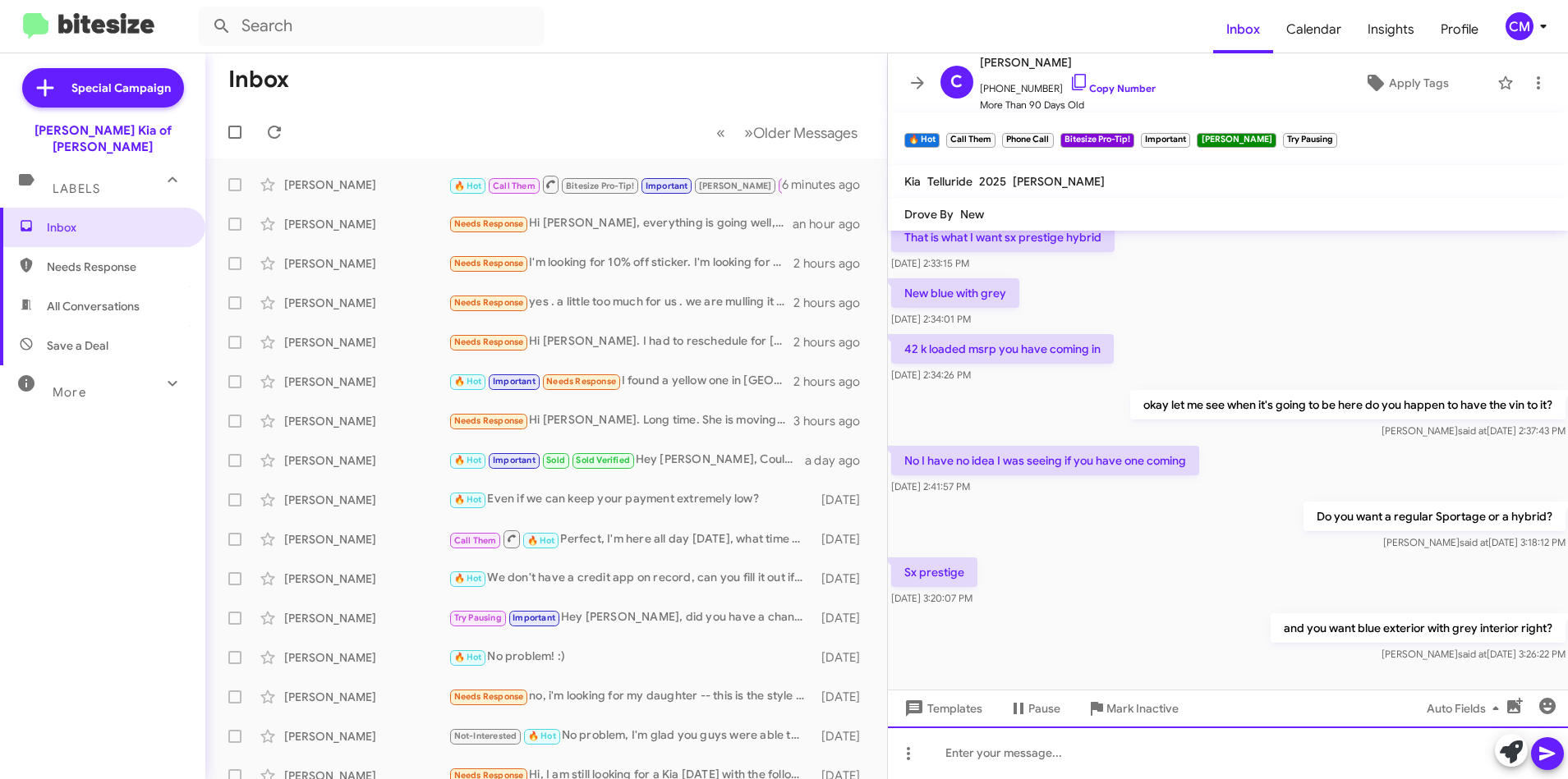
scroll to position [2005, 0]
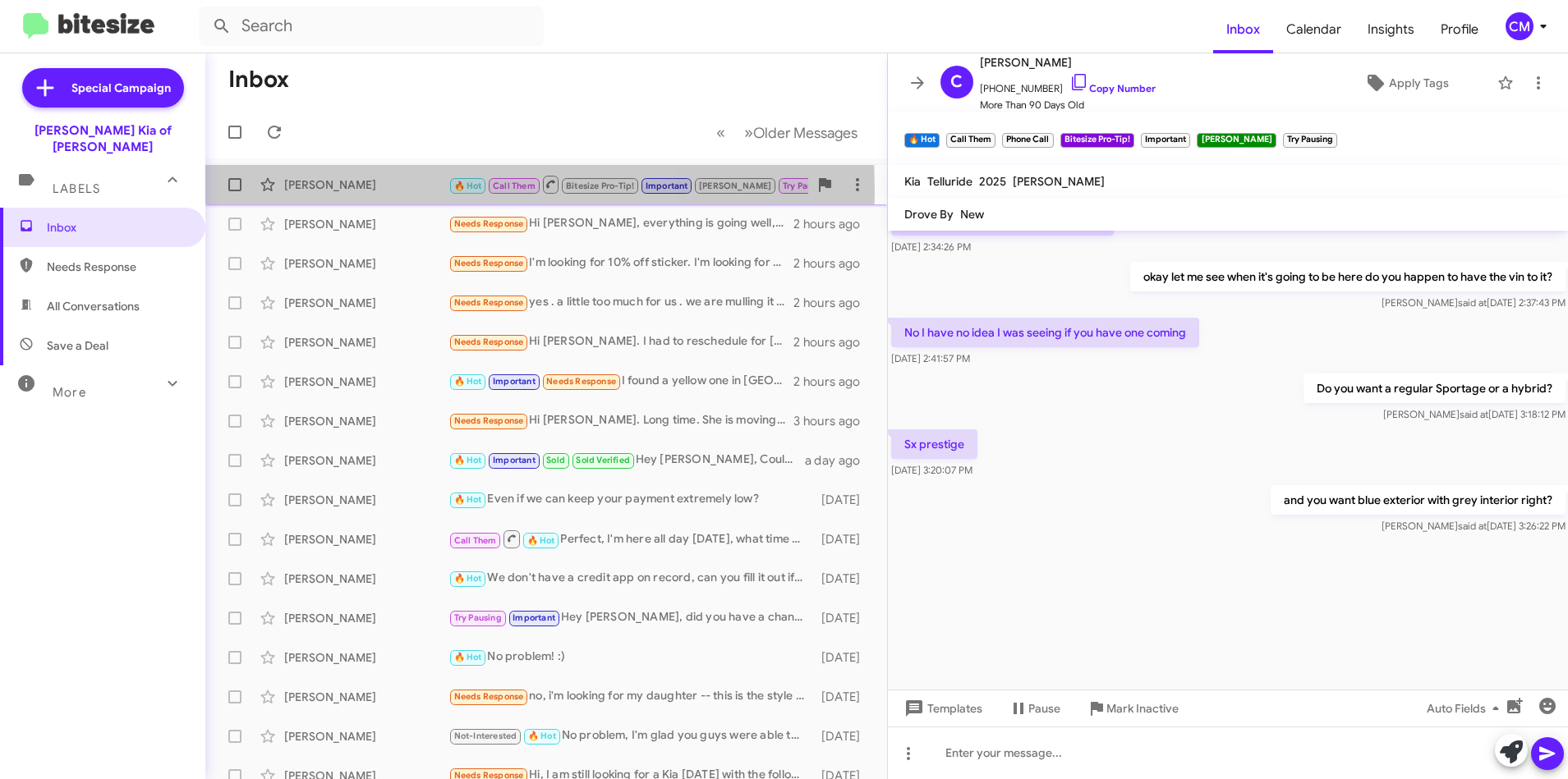
click at [364, 194] on div "[PERSON_NAME] 🔥 Hot Call Them Bitesize Pro-Tip! Important [PERSON_NAME] Try Pau…" at bounding box center [546, 185] width 655 height 33
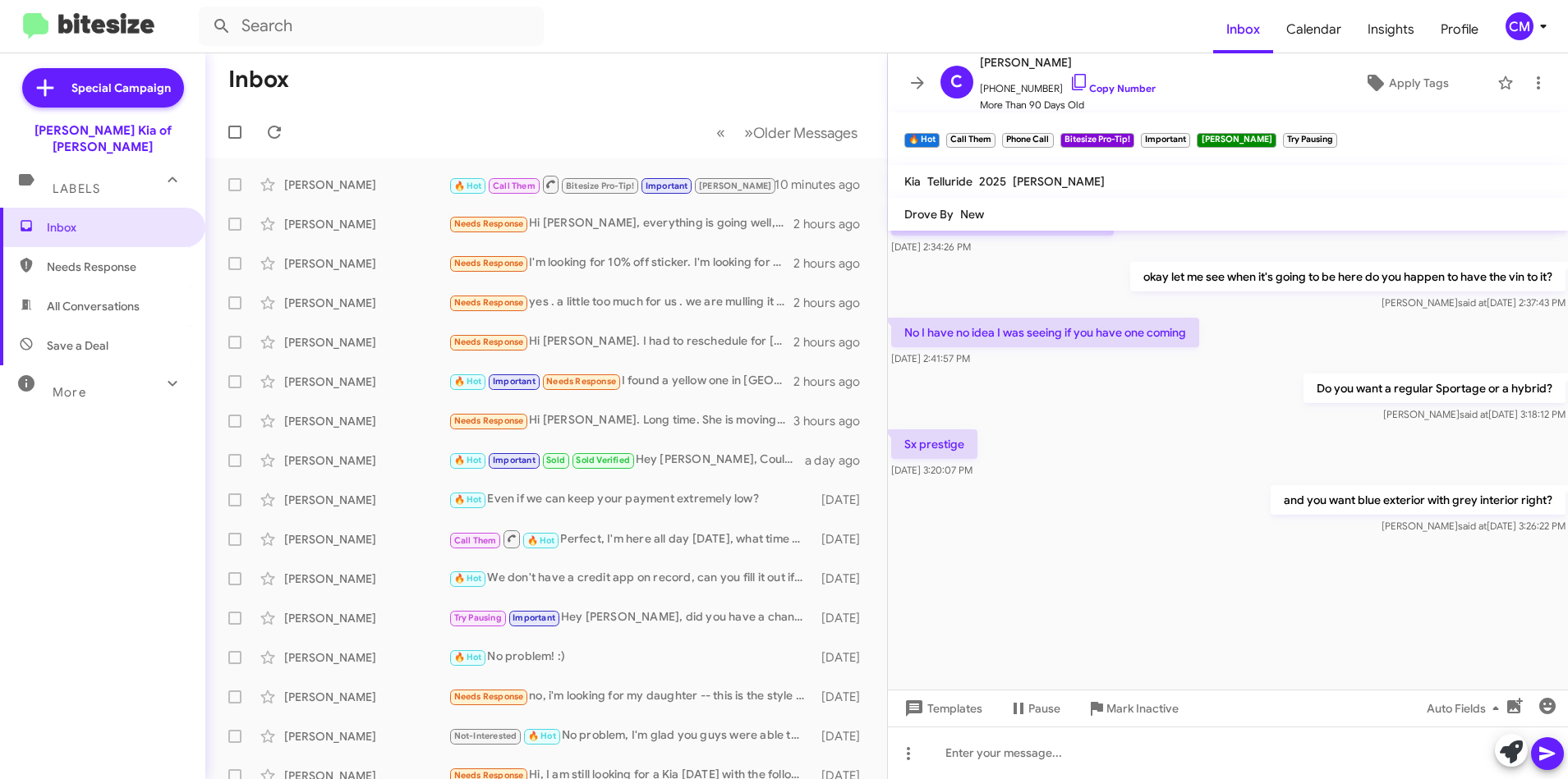
click at [540, 107] on mat-toolbar-row "« Previous » Next Older Messages" at bounding box center [547, 132] width 682 height 53
click at [402, 171] on div "[PERSON_NAME] 🔥 Hot Call Them Bitesize Pro-Tip! Important [PERSON_NAME] Try Pau…" at bounding box center [546, 185] width 655 height 33
click at [414, 225] on div "[PERSON_NAME]" at bounding box center [366, 224] width 164 height 16
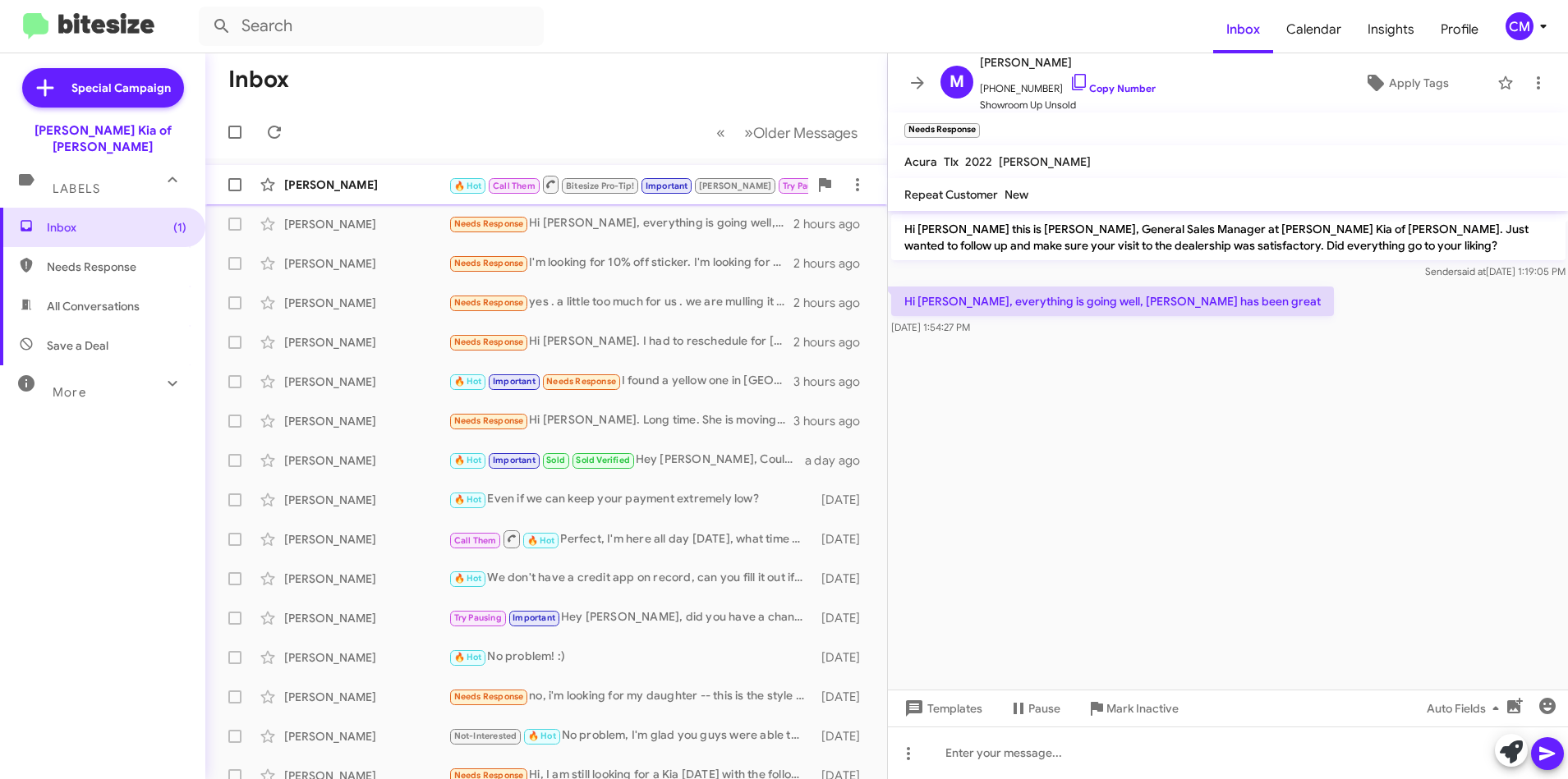
click at [371, 178] on div "[PERSON_NAME]" at bounding box center [366, 185] width 164 height 16
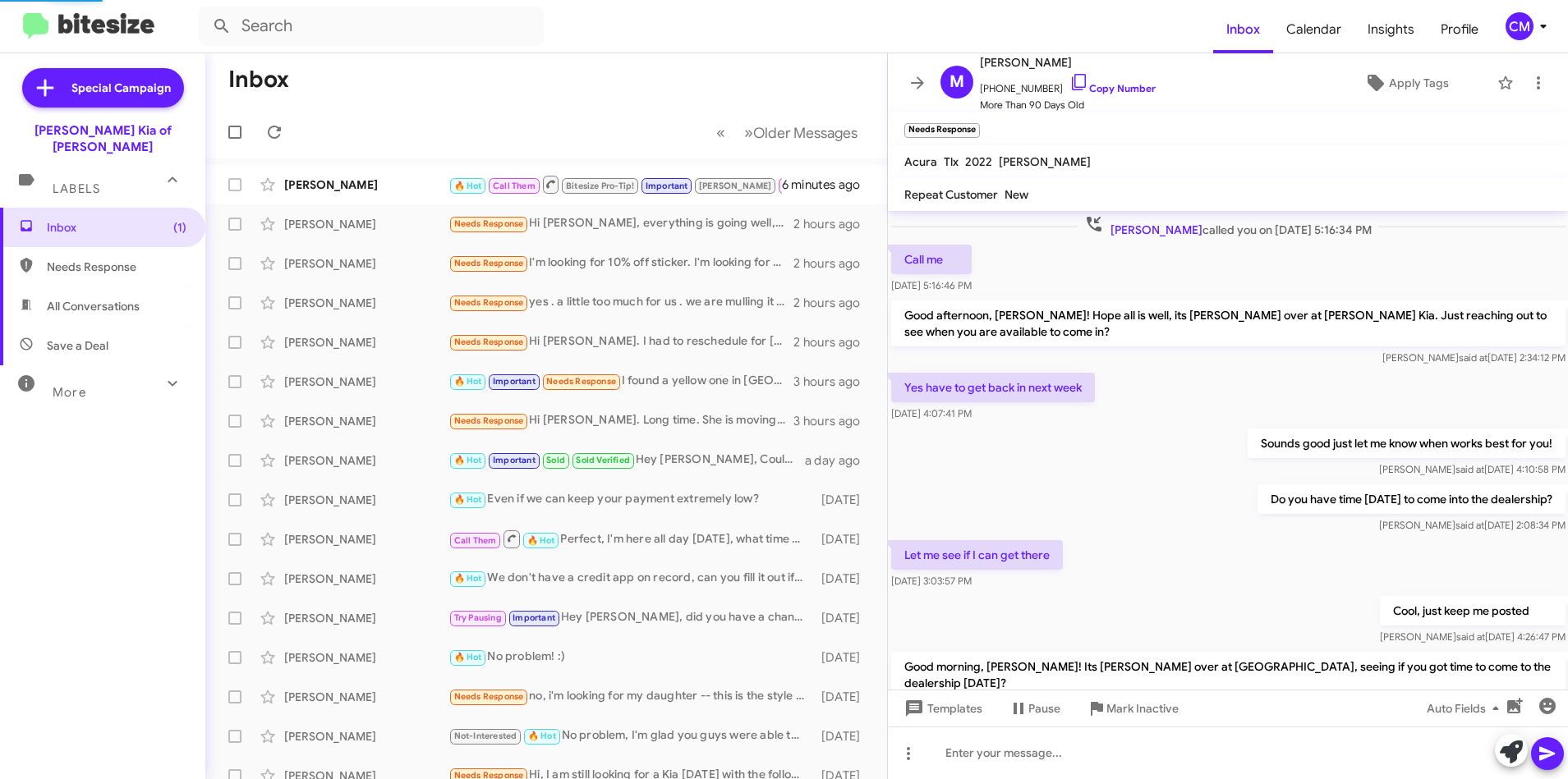
scroll to position [711, 0]
